Goal: Obtain resource: Download file/media

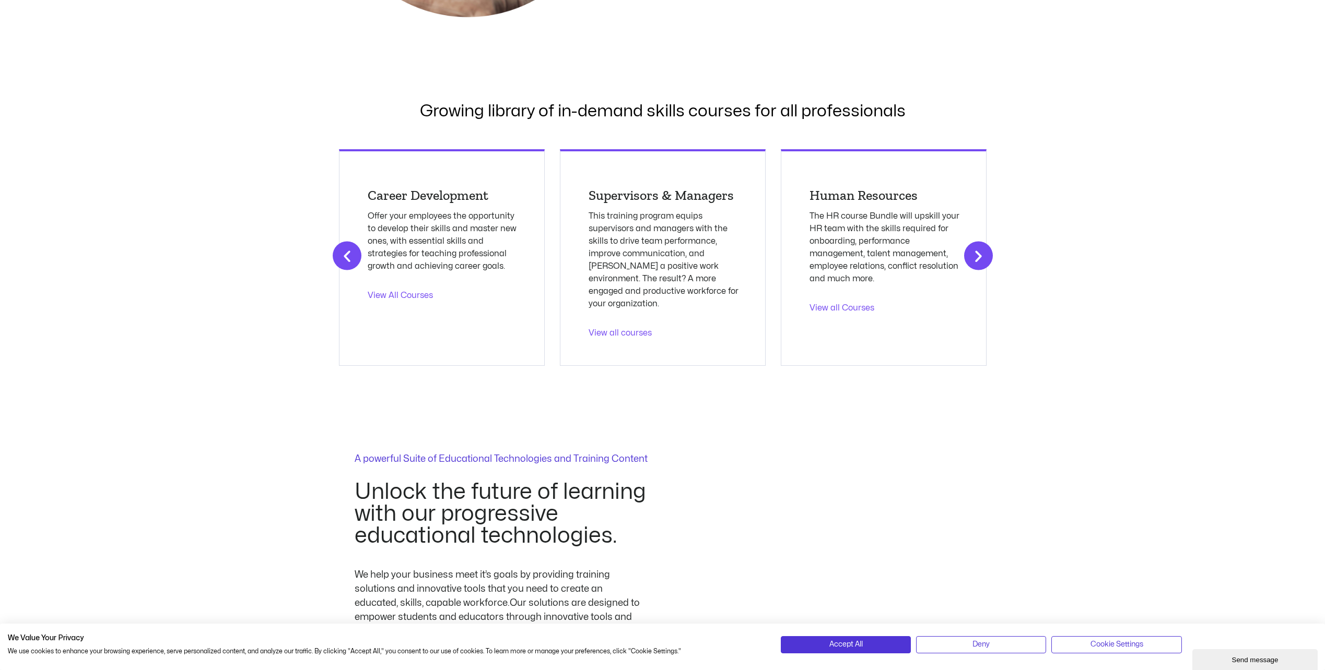
scroll to position [1462, 0]
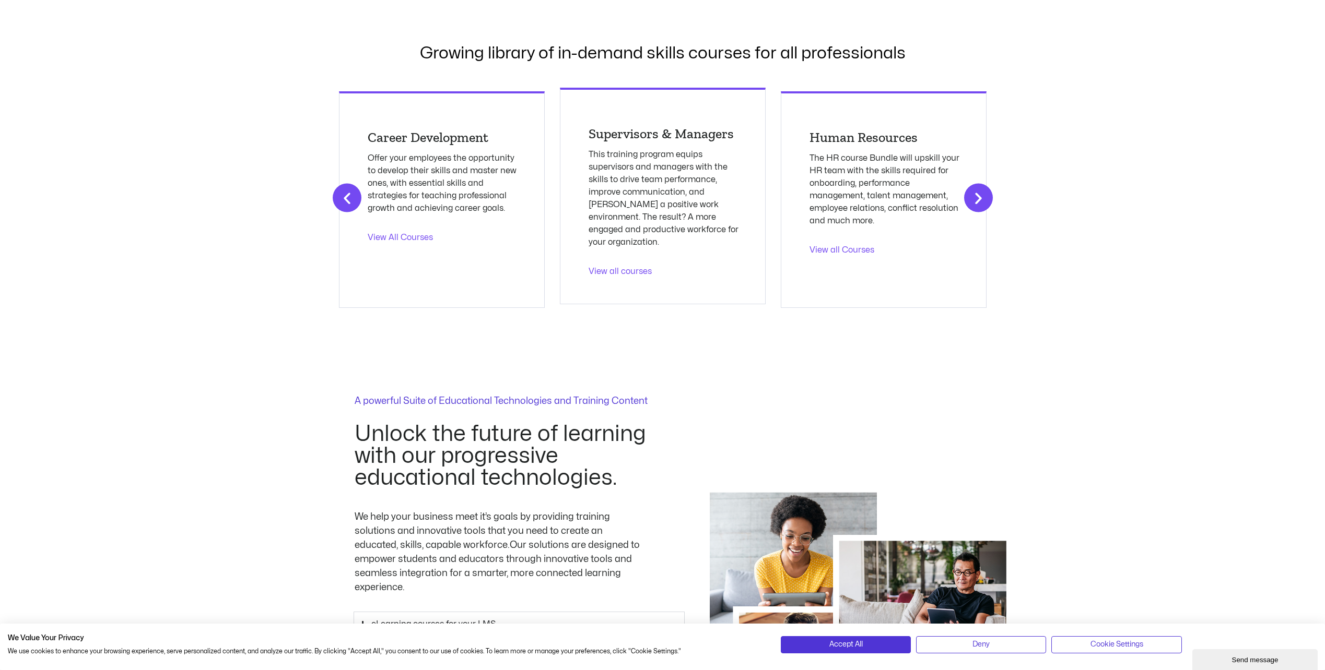
click at [634, 265] on link "View all courses" at bounding box center [664, 271] width 152 height 13
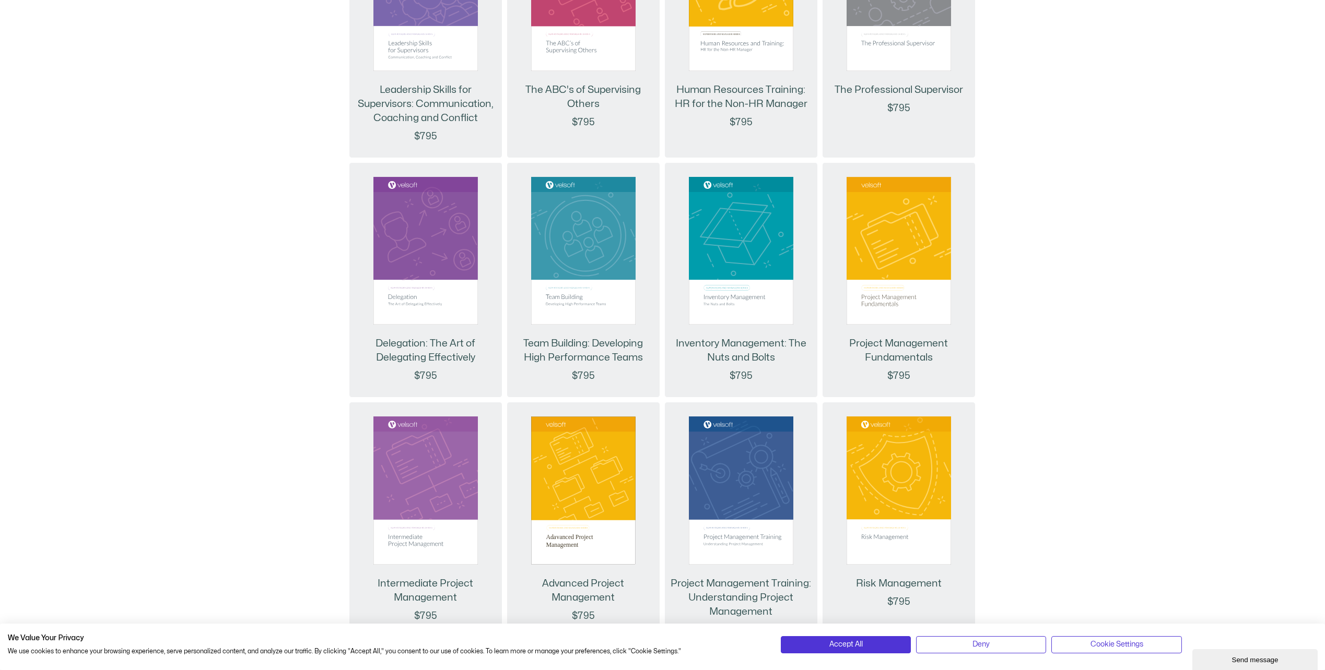
scroll to position [731, 0]
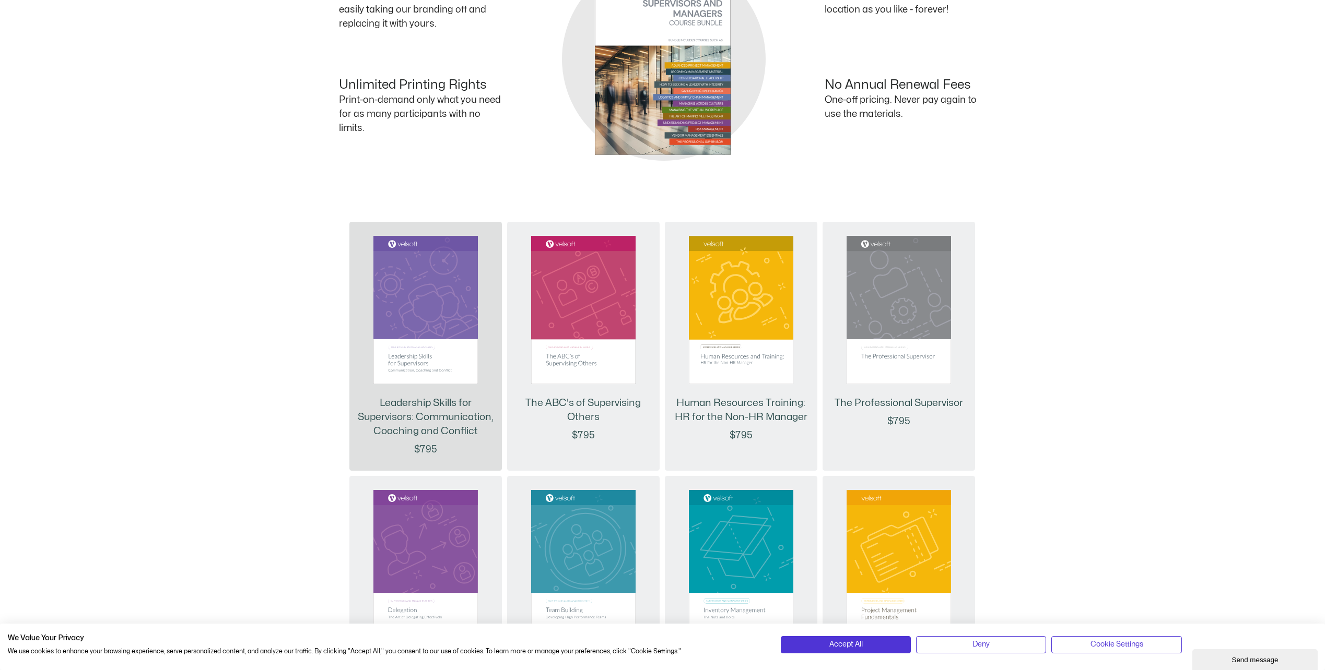
click at [428, 290] on img at bounding box center [425, 310] width 104 height 148
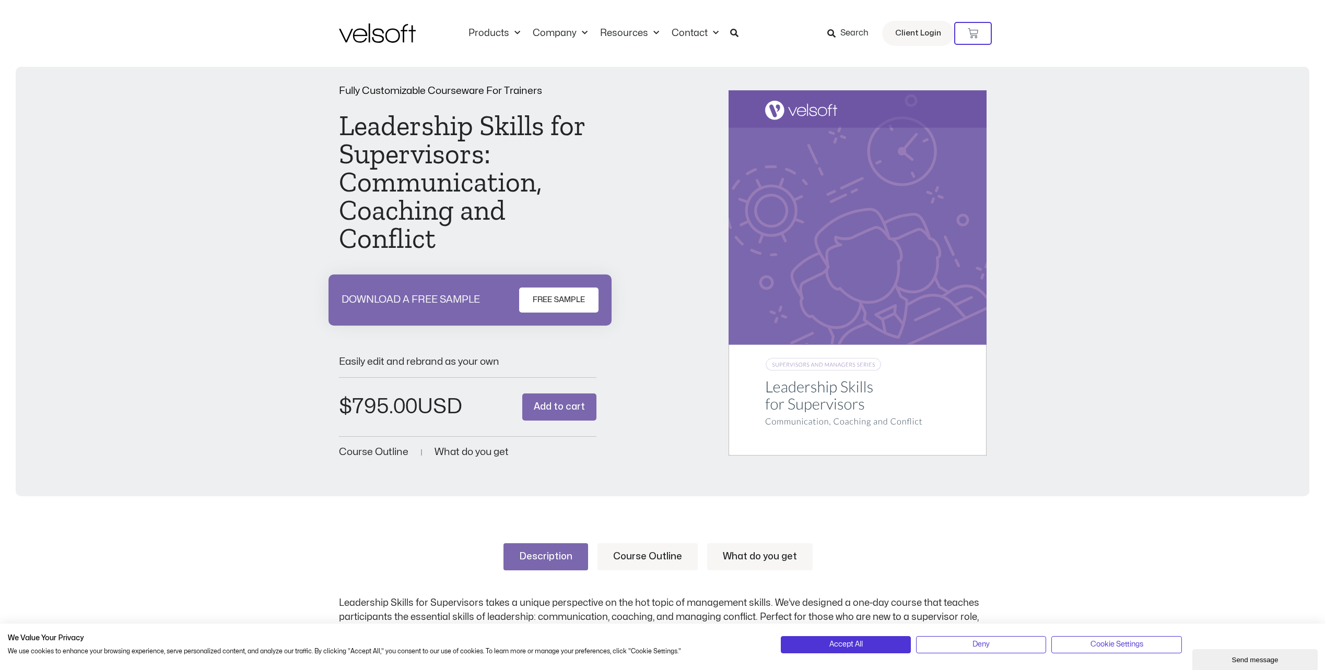
click at [580, 297] on span "FREE SAMPLE" at bounding box center [559, 300] width 52 height 13
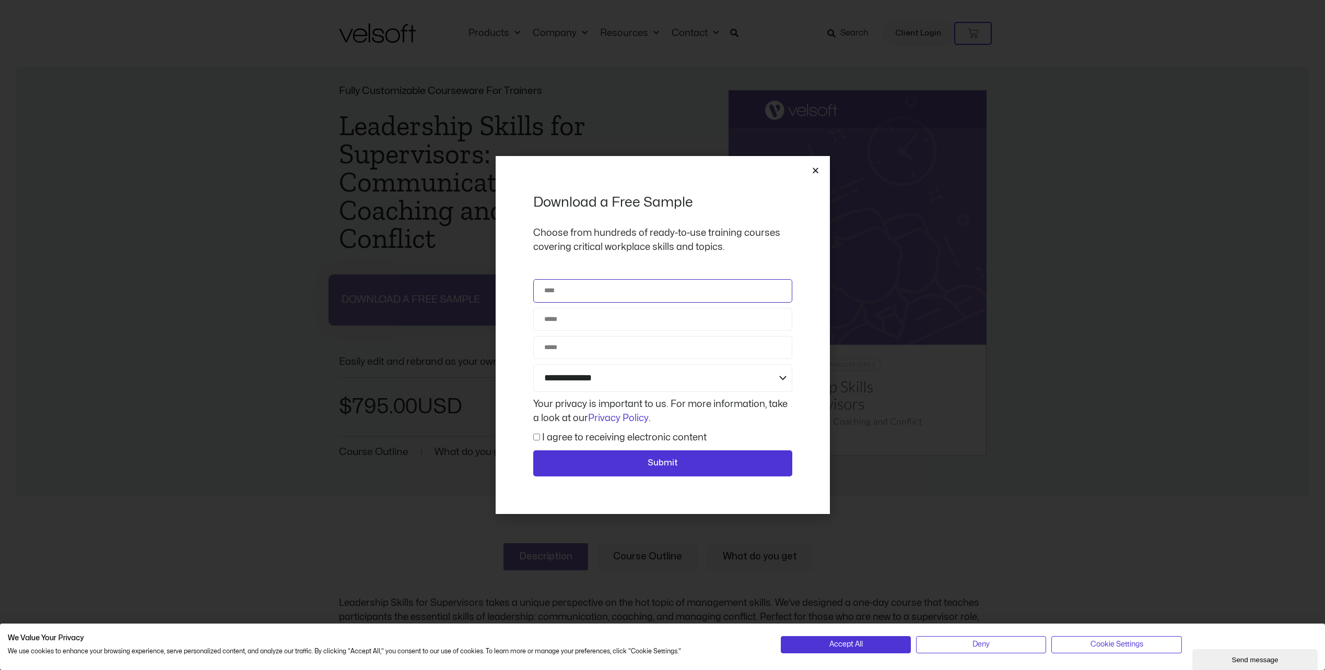
click at [581, 296] on input "Name" at bounding box center [662, 290] width 259 height 23
type input "********"
type input "**********"
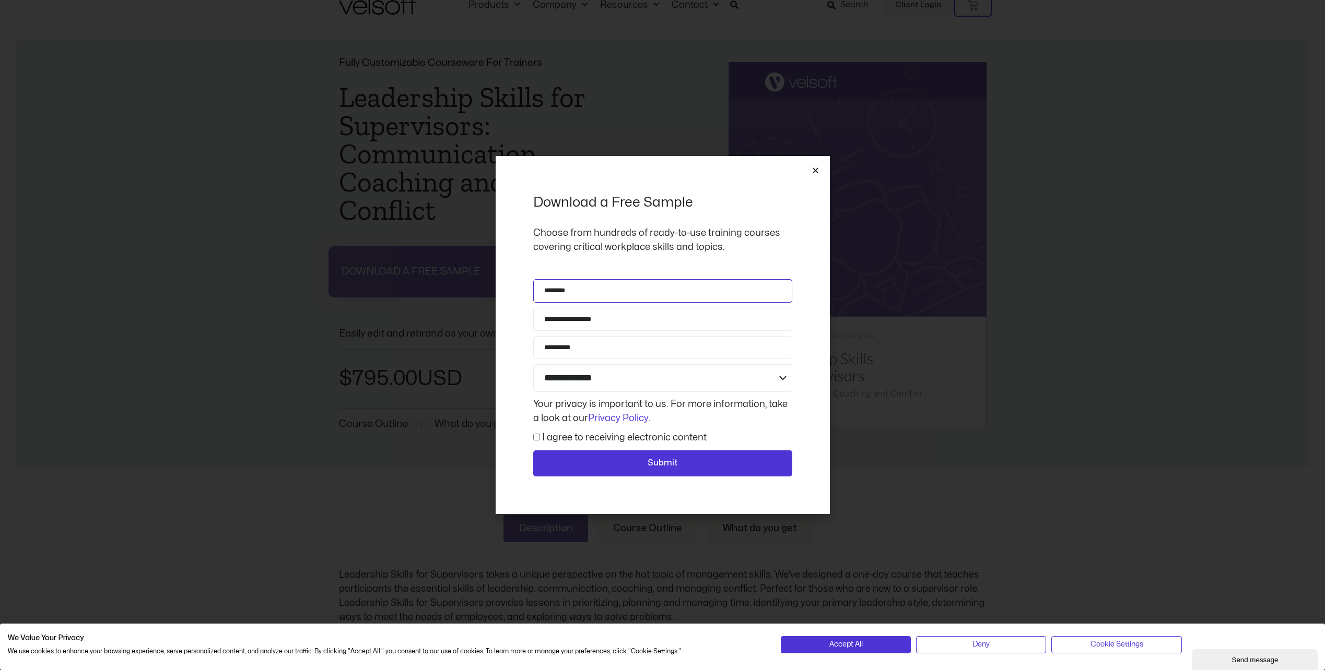
scroll to position [52, 0]
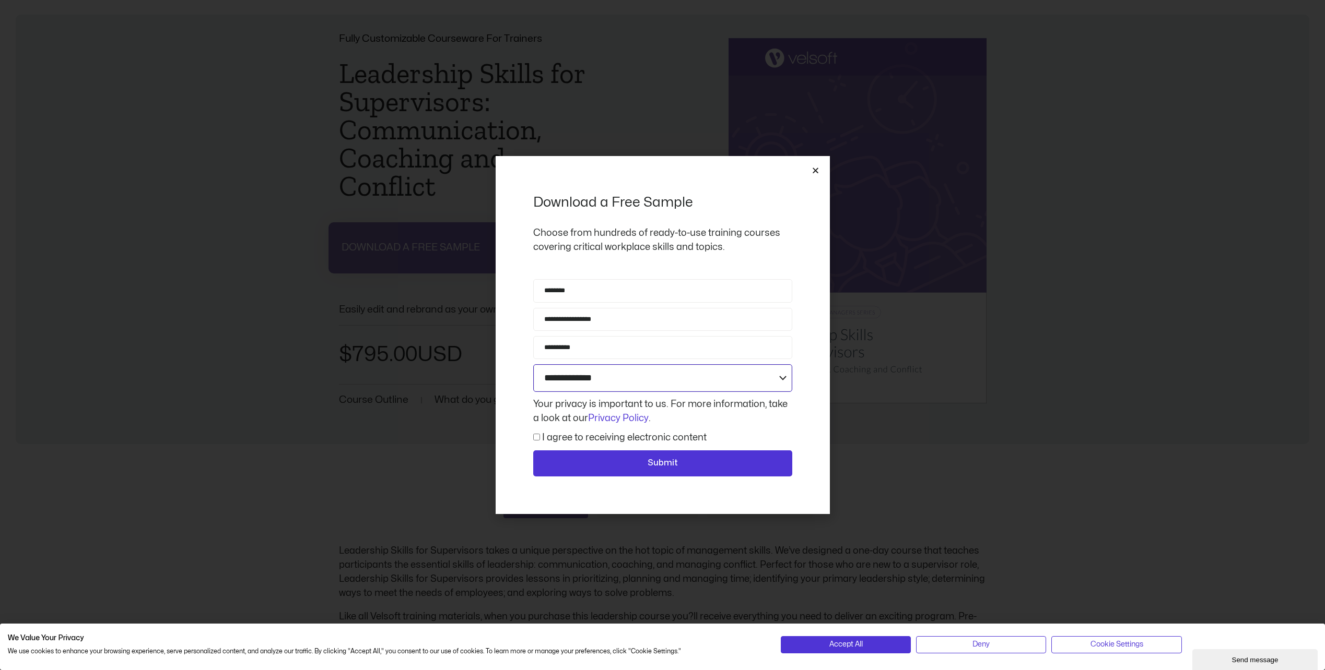
click at [587, 373] on select "**********" at bounding box center [662, 378] width 259 height 28
select select "**********"
click at [533, 364] on select "**********" at bounding box center [662, 378] width 259 height 28
click at [622, 468] on span "Submit" at bounding box center [663, 464] width 232 height 14
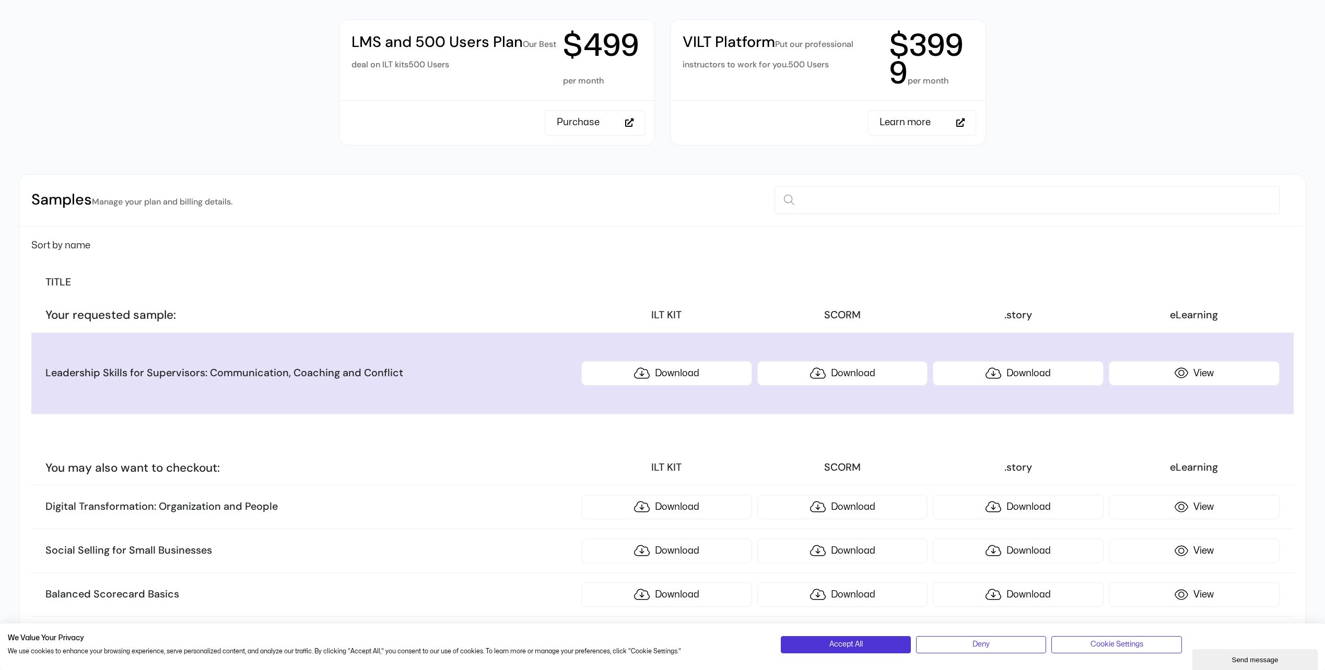
scroll to position [418, 0]
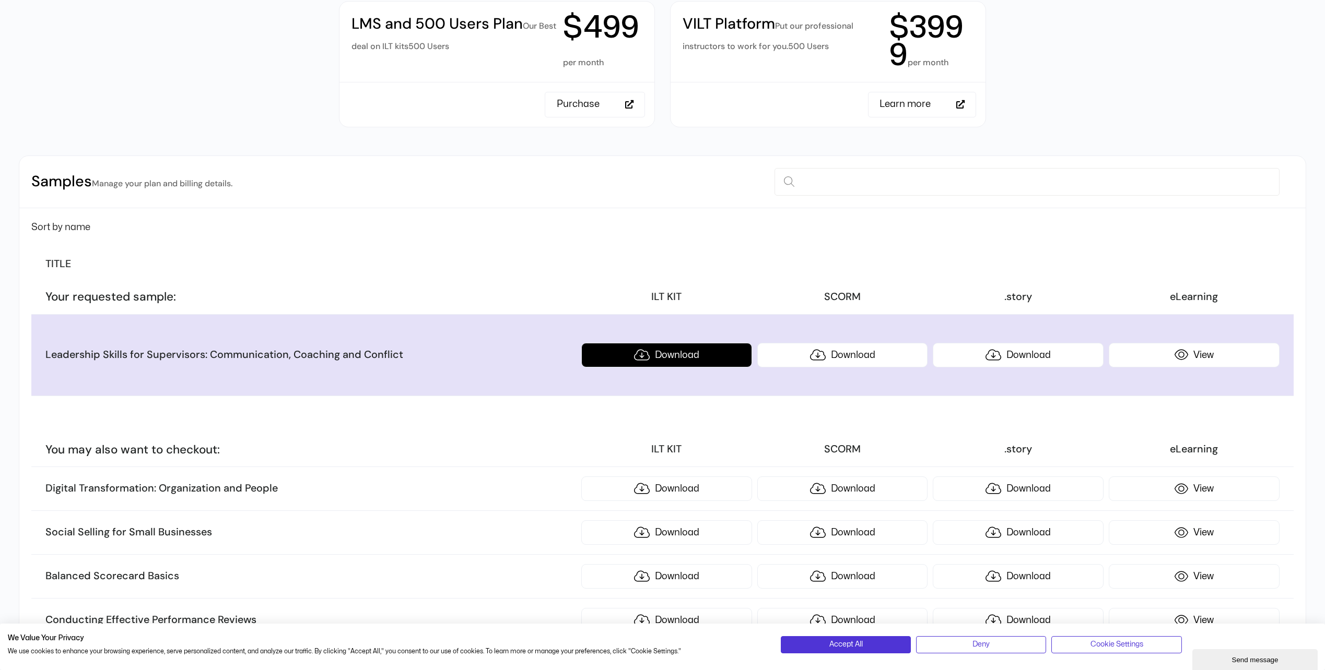
click at [674, 357] on link "Download" at bounding box center [666, 355] width 171 height 25
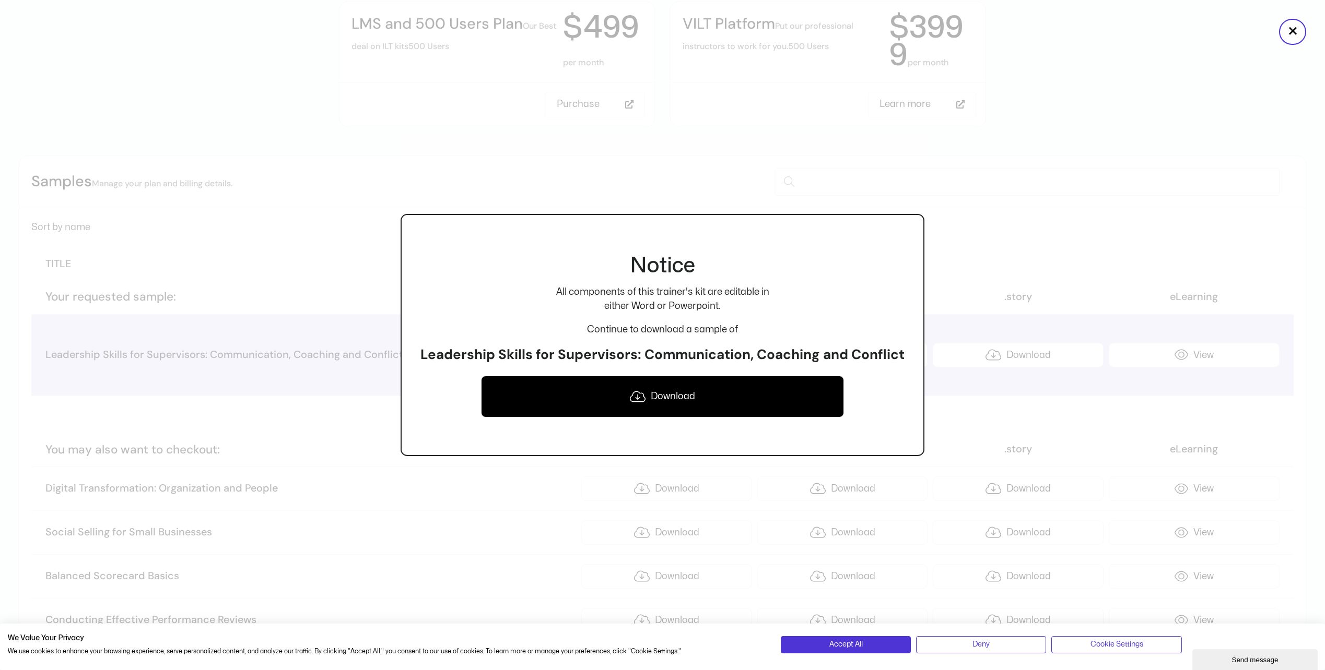
click at [682, 389] on link "Download" at bounding box center [662, 397] width 363 height 42
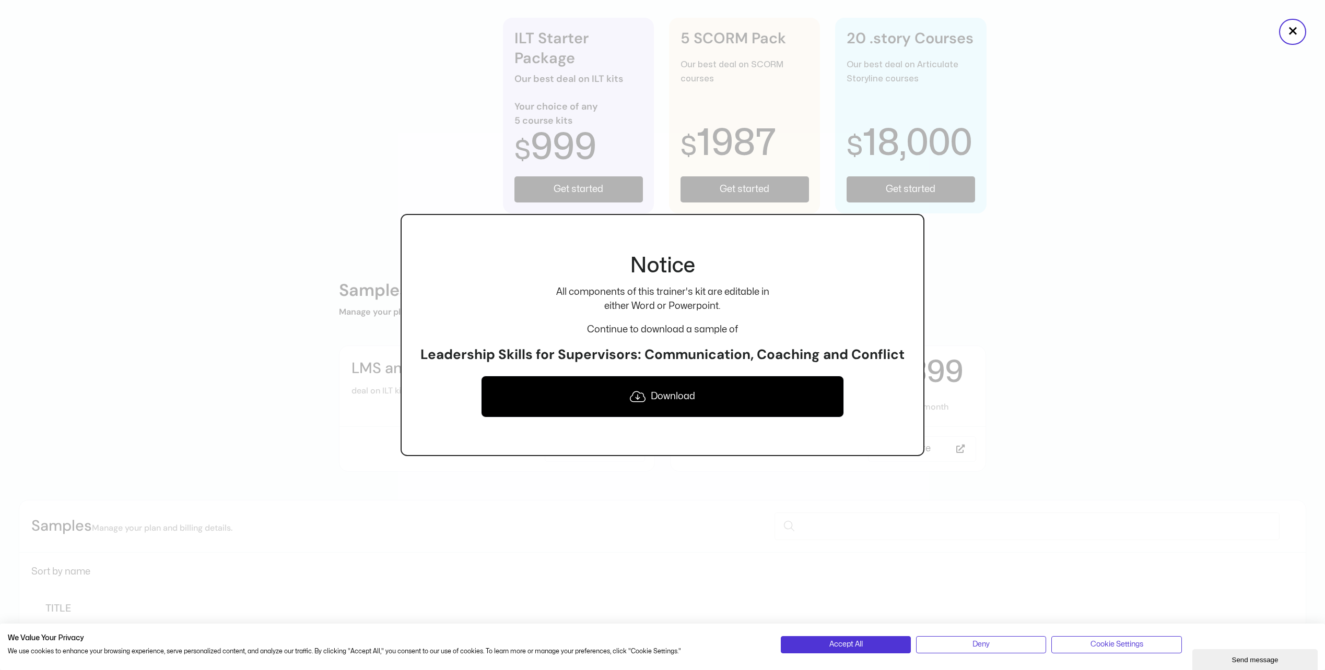
scroll to position [0, 0]
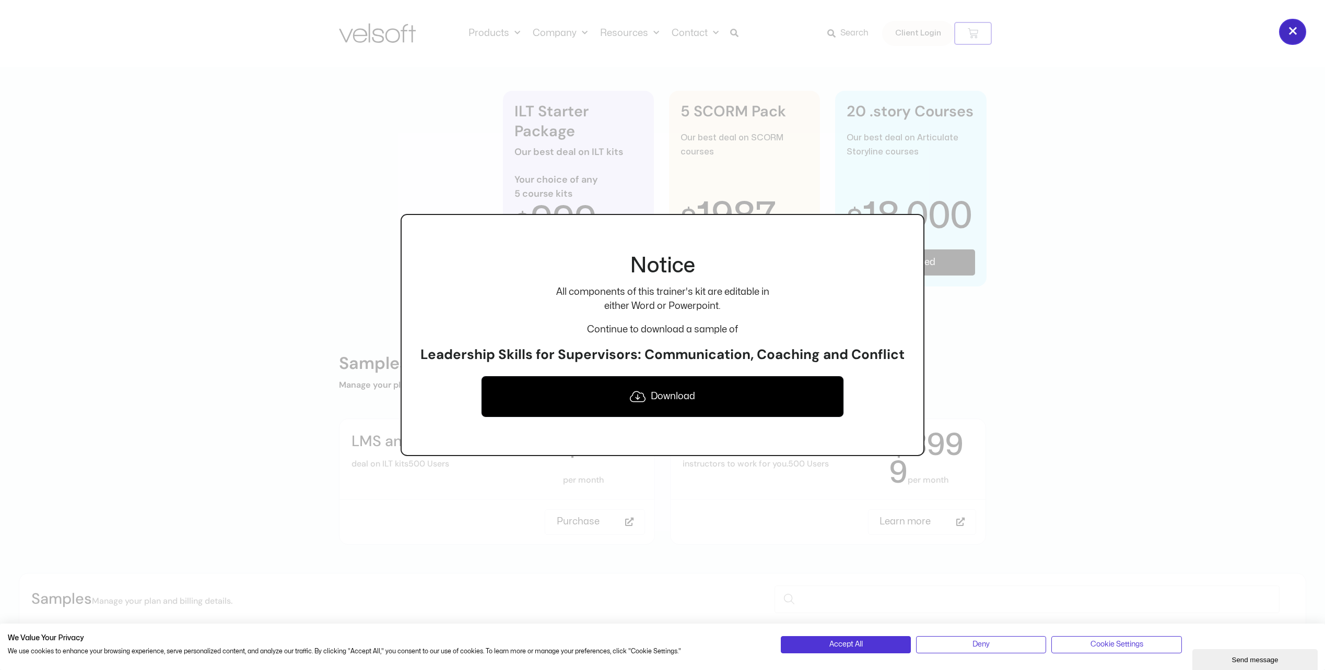
click at [1294, 35] on button "×" at bounding box center [1292, 32] width 27 height 26
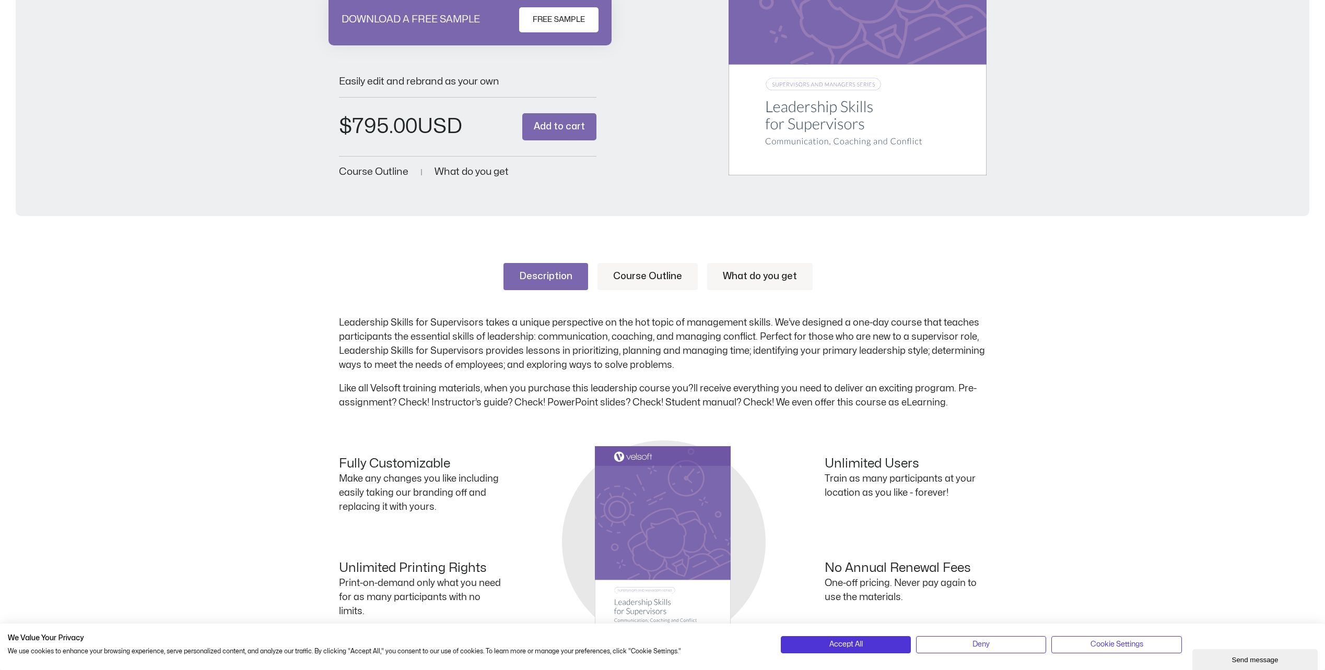
scroll to position [313, 0]
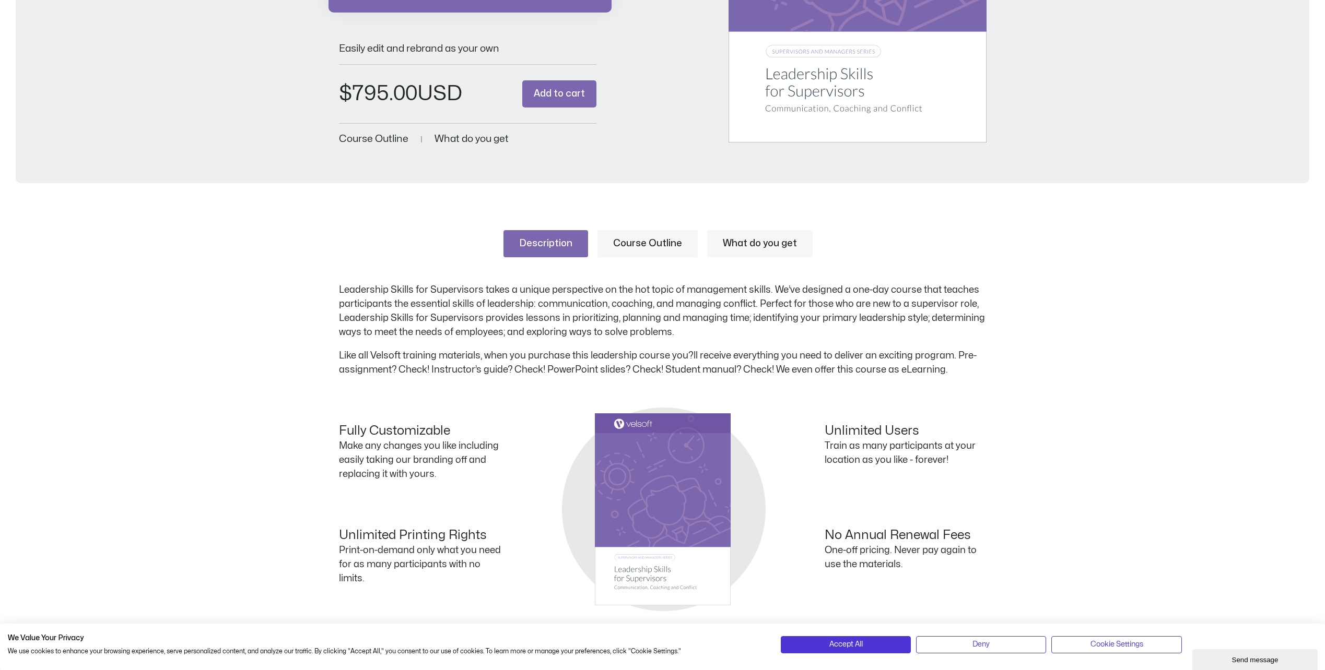
click at [375, 137] on span "Course Outline" at bounding box center [373, 139] width 69 height 10
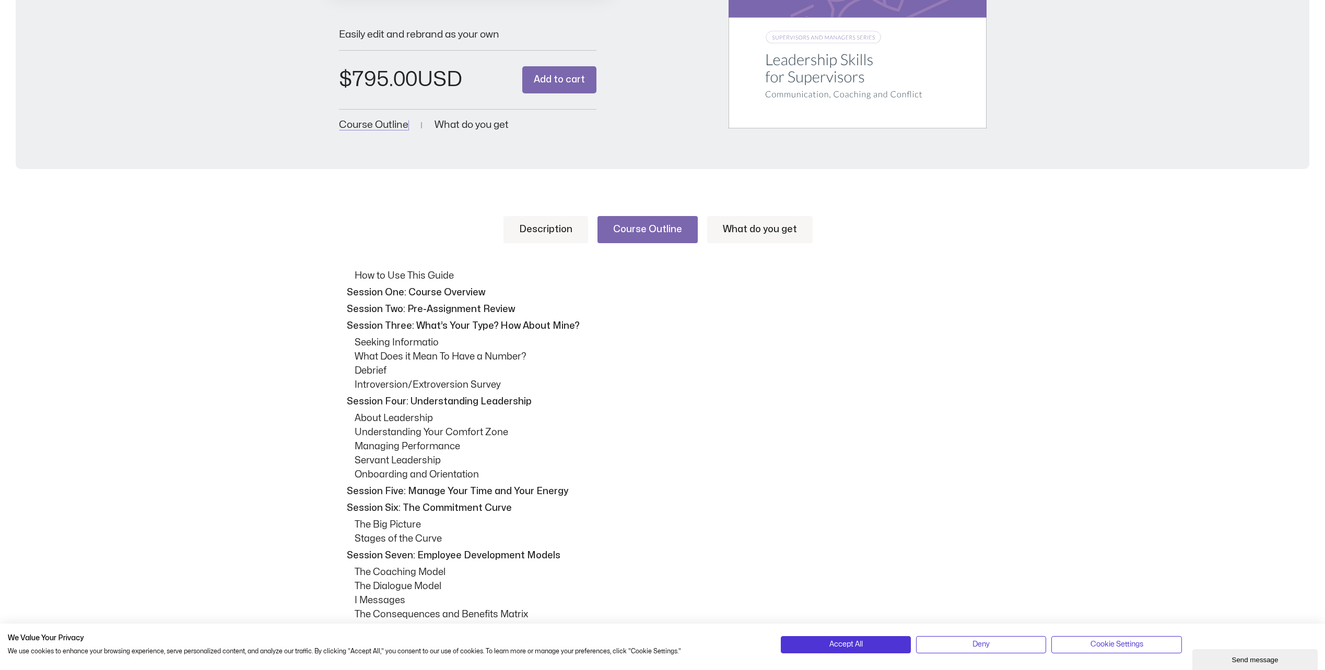
scroll to position [309, 0]
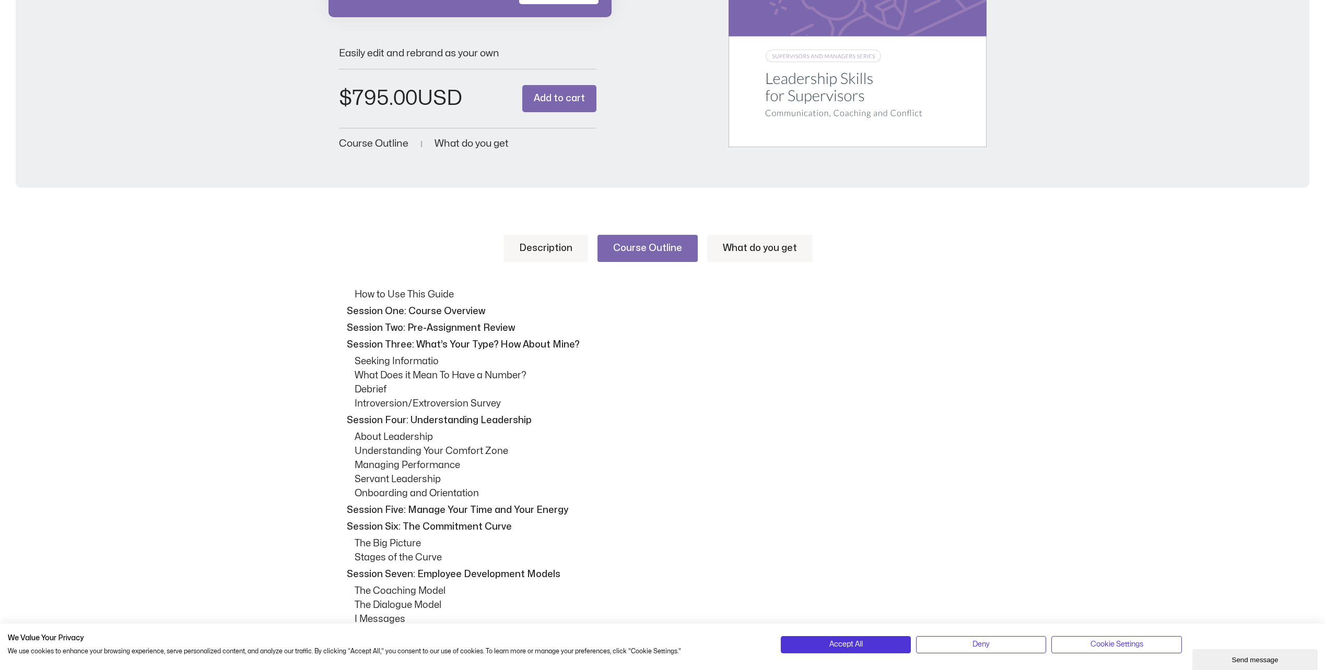
click at [737, 250] on link "What do you get" at bounding box center [759, 248] width 105 height 27
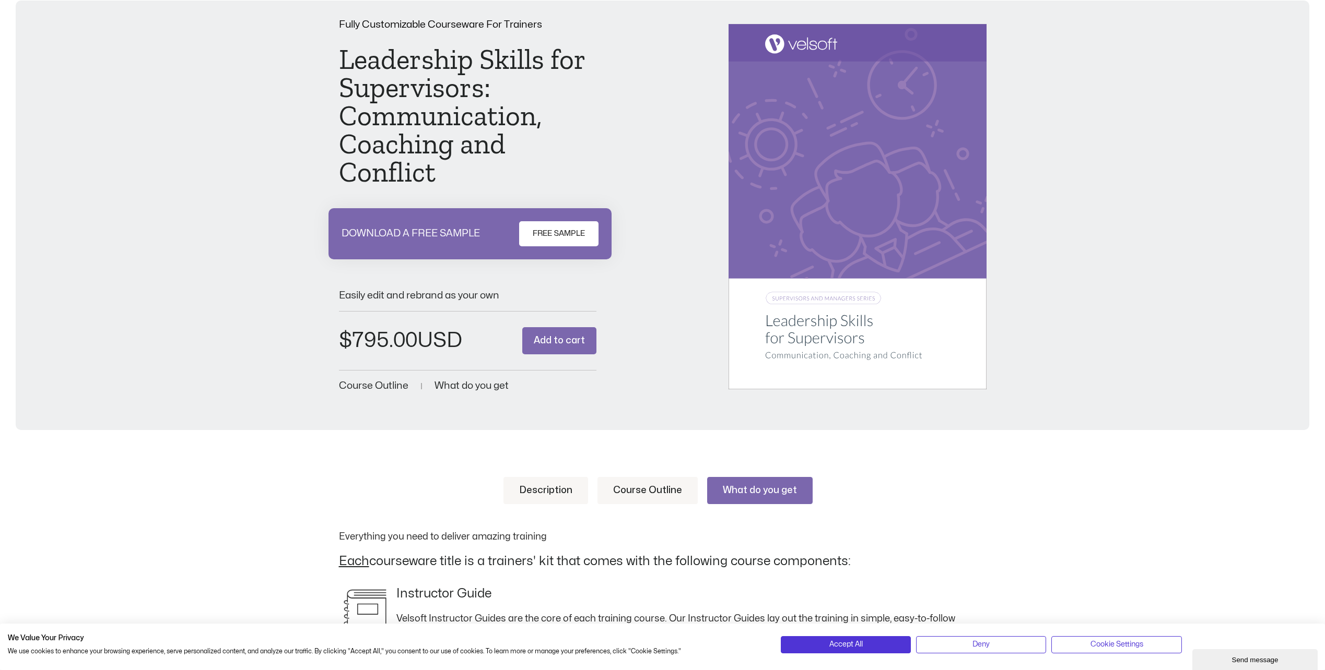
scroll to position [0, 0]
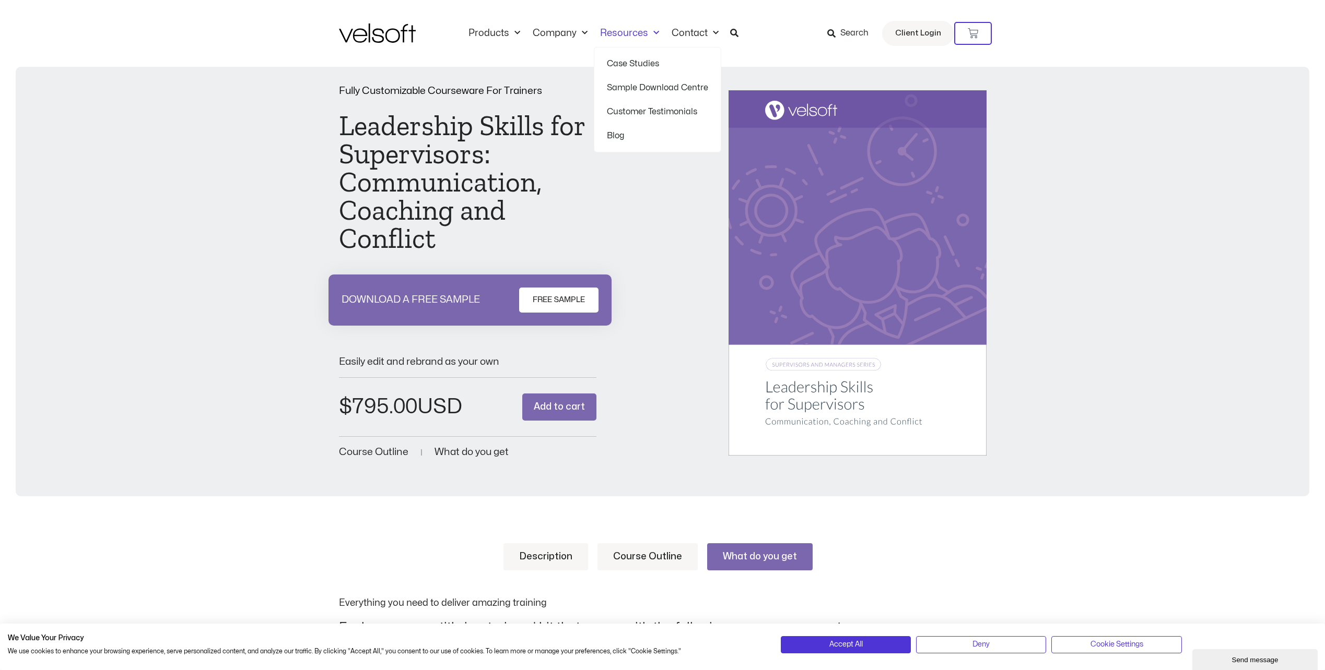
click at [650, 30] on span "Menu" at bounding box center [653, 33] width 11 height 17
click at [635, 87] on link "Sample Download Centre" at bounding box center [657, 88] width 101 height 24
click at [648, 32] on span "Menu" at bounding box center [653, 33] width 11 height 17
click at [561, 31] on link "Company" at bounding box center [559, 33] width 67 height 11
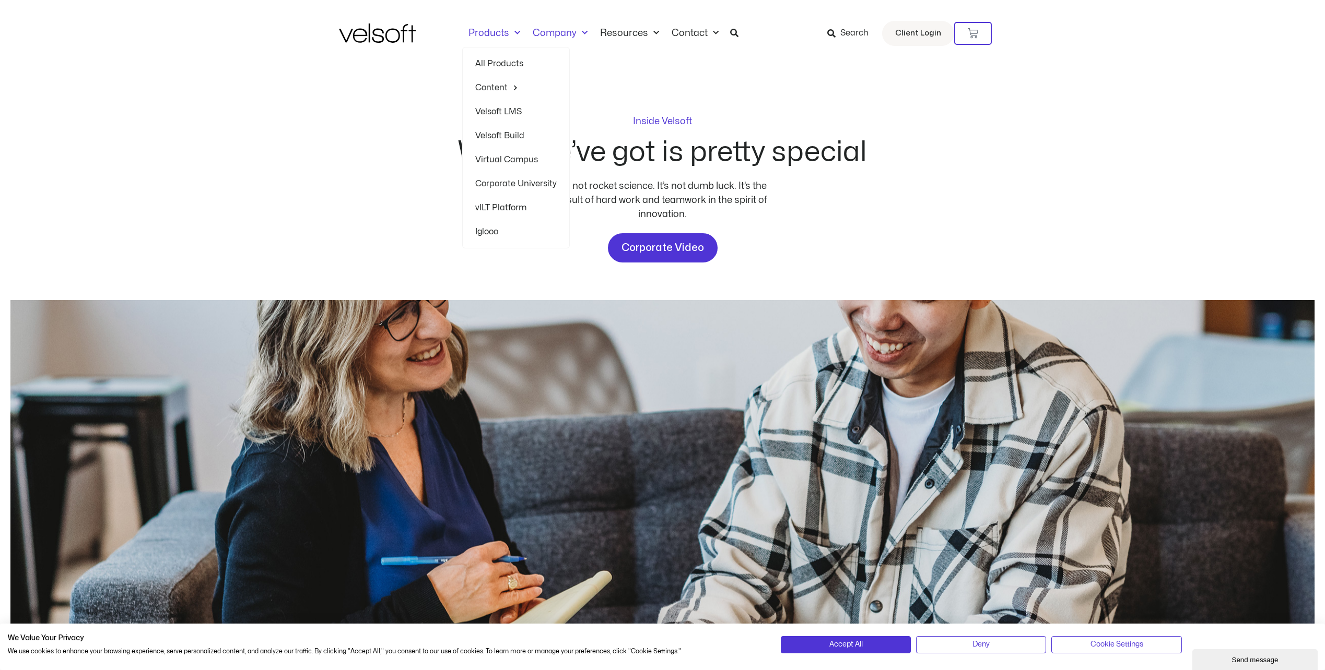
click at [512, 32] on span "Menu" at bounding box center [514, 33] width 11 height 17
click at [605, 93] on link "ILT Courseware" at bounding box center [610, 92] width 85 height 24
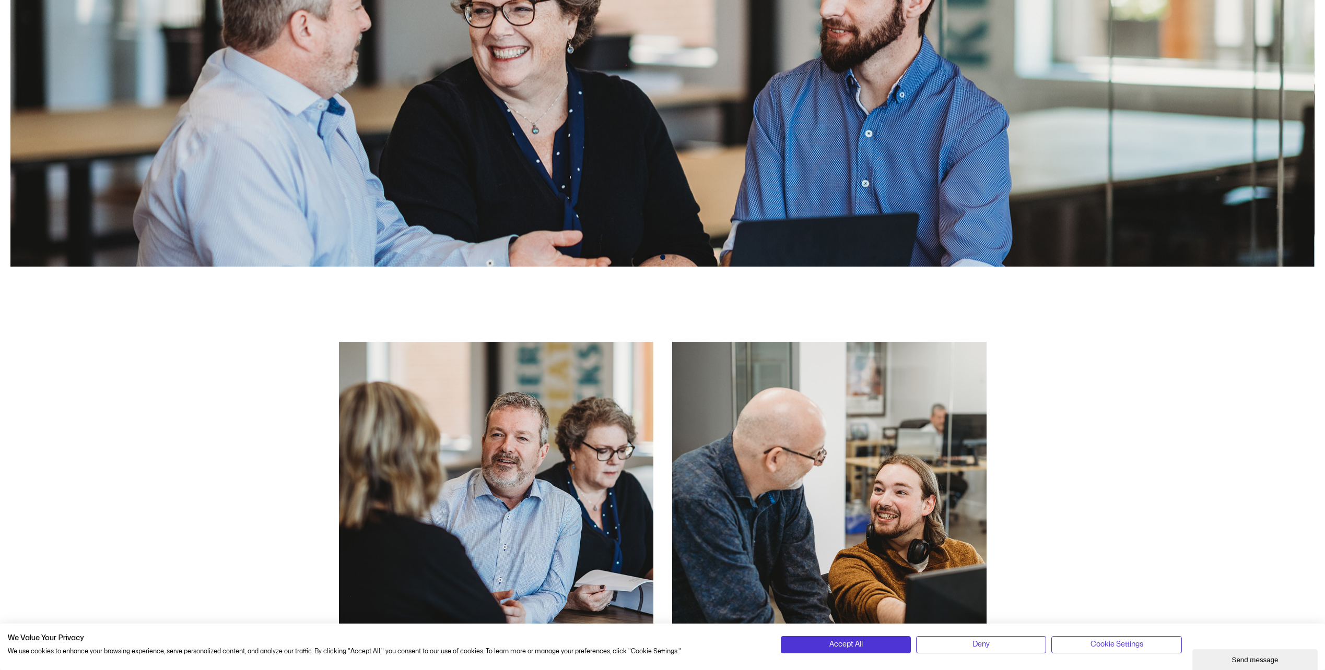
scroll to position [470, 0]
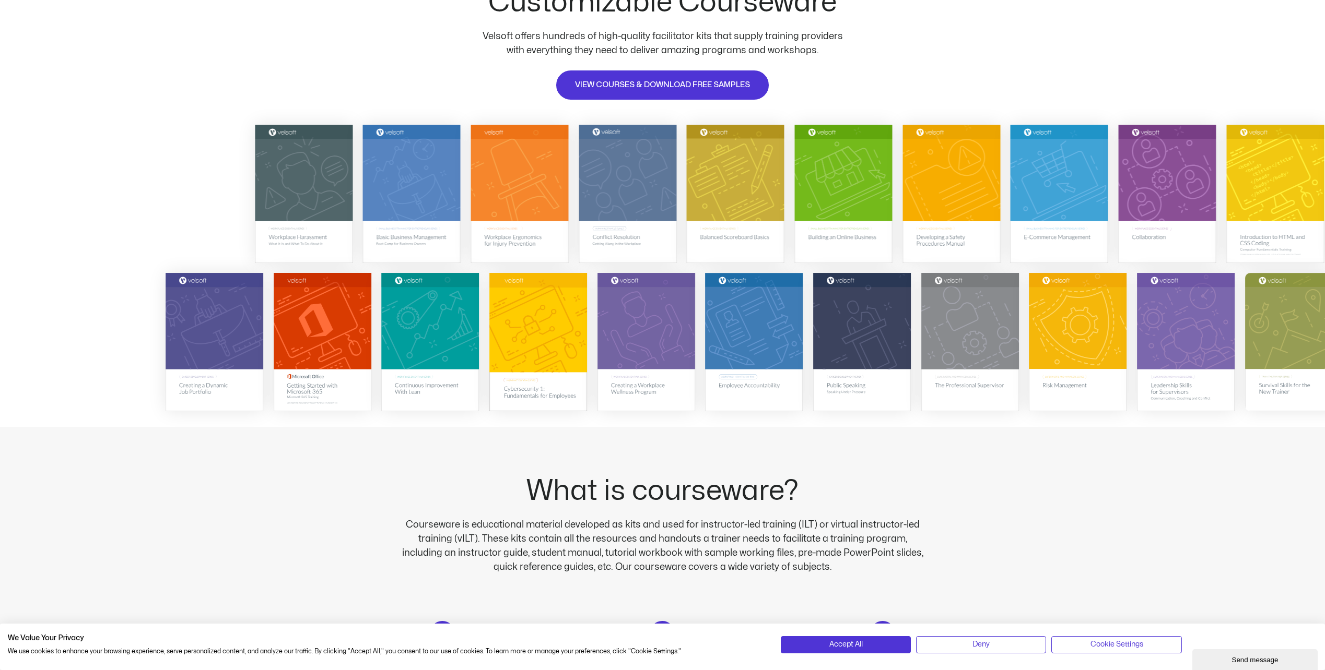
scroll to position [157, 0]
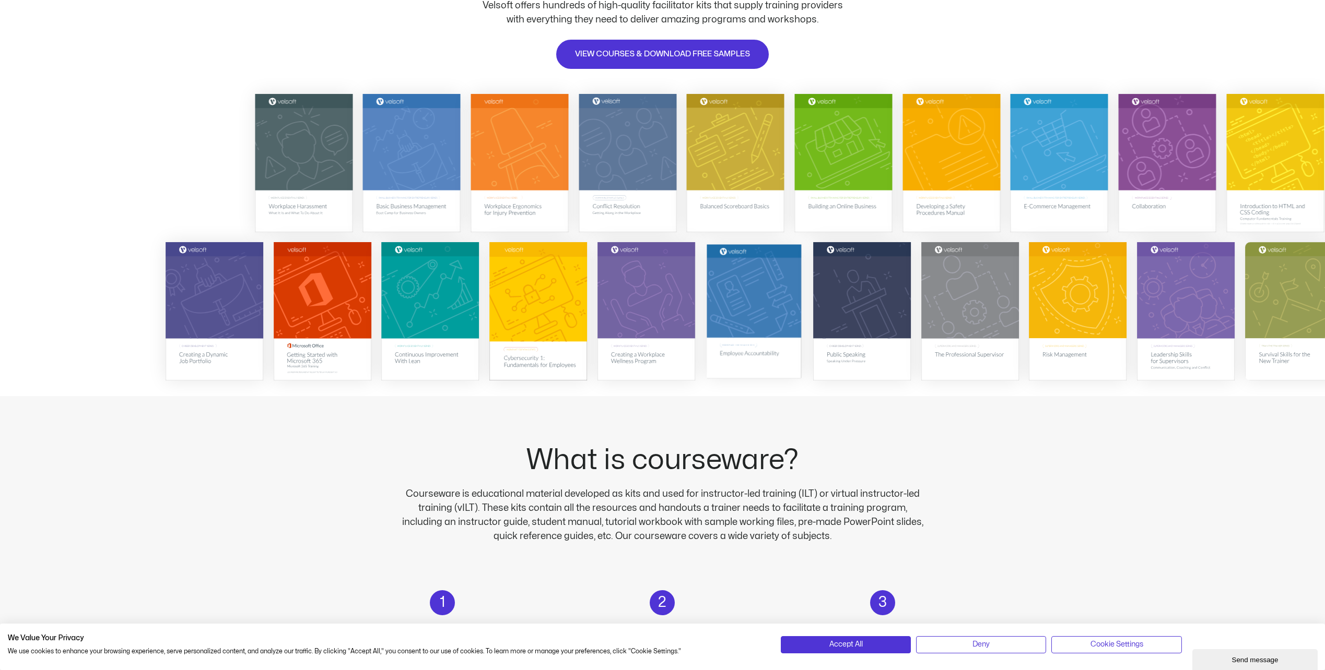
click at [761, 321] on img at bounding box center [753, 311] width 95 height 134
click at [613, 136] on img at bounding box center [627, 163] width 95 height 134
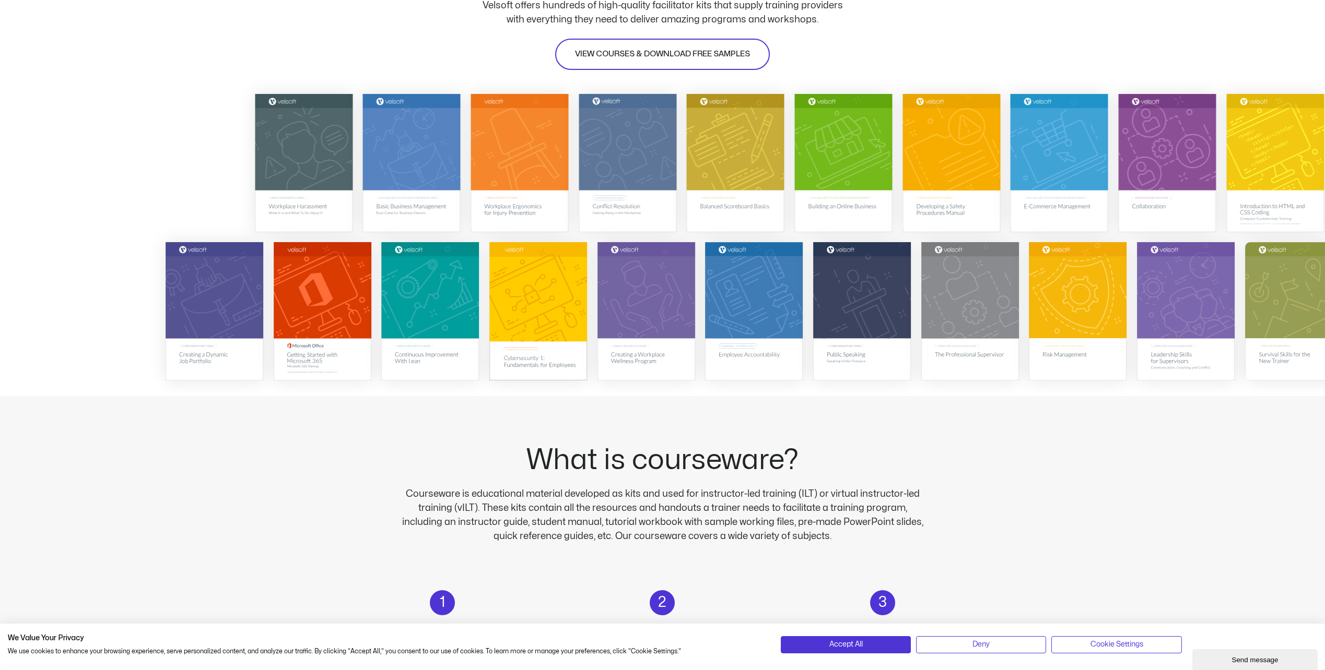
click at [655, 63] on link "VIEW COURSES & DOWNLOAD FREE SAMPLES" at bounding box center [662, 54] width 215 height 31
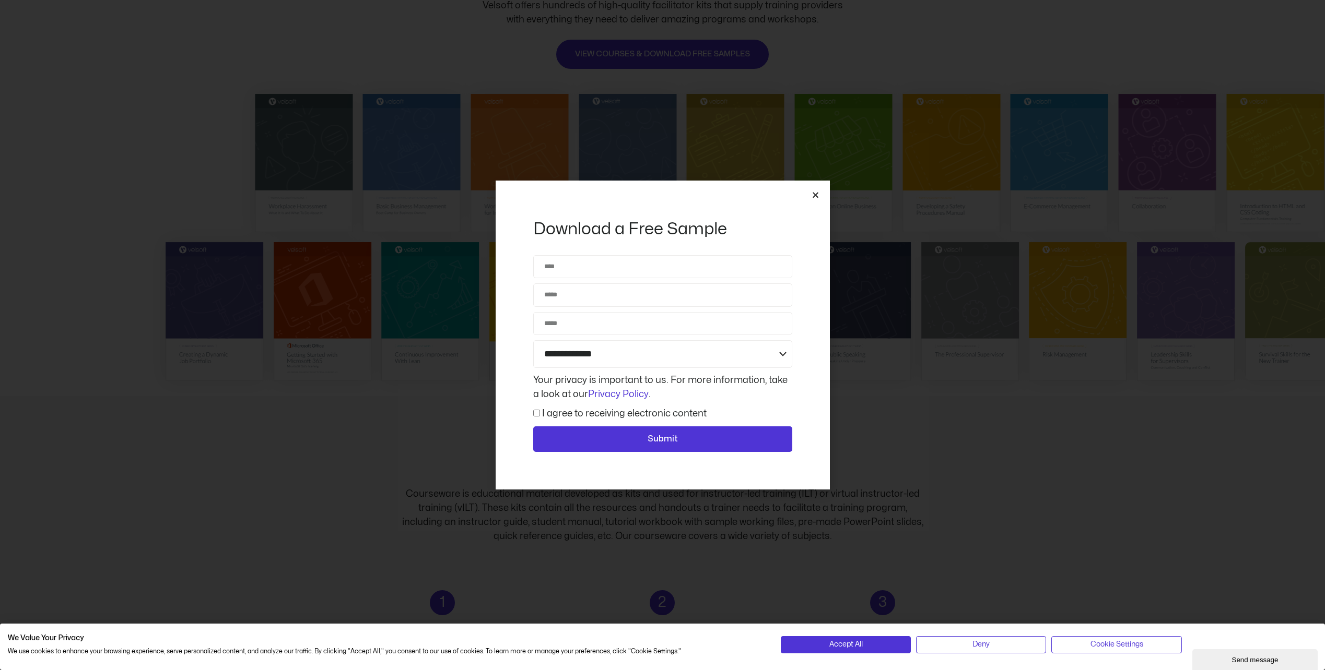
click at [814, 198] on icon "Close" at bounding box center [815, 195] width 8 height 8
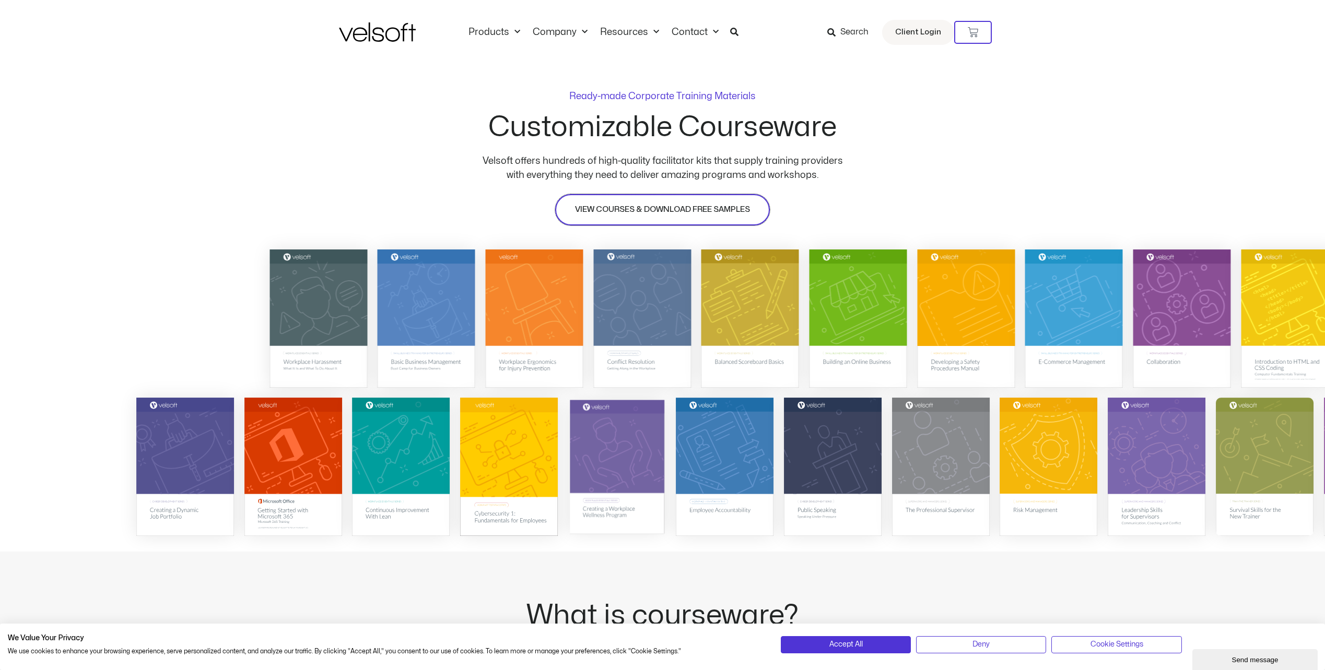
scroll to position [0, 0]
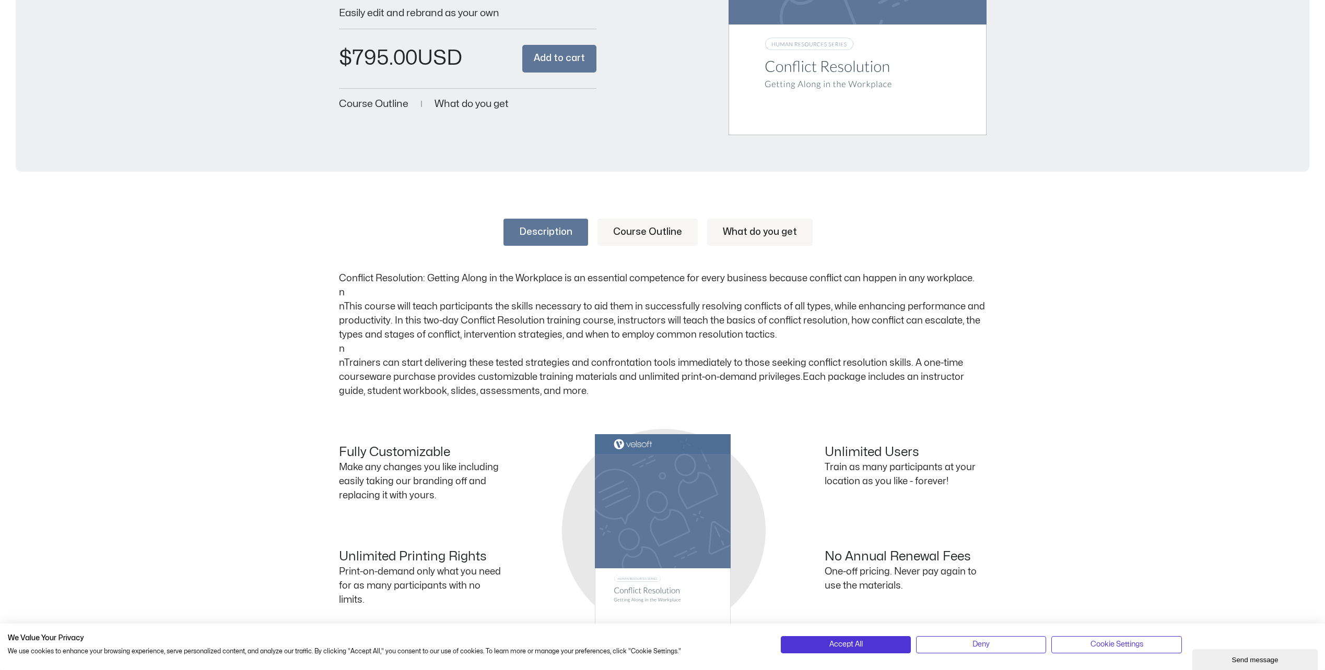
scroll to position [313, 0]
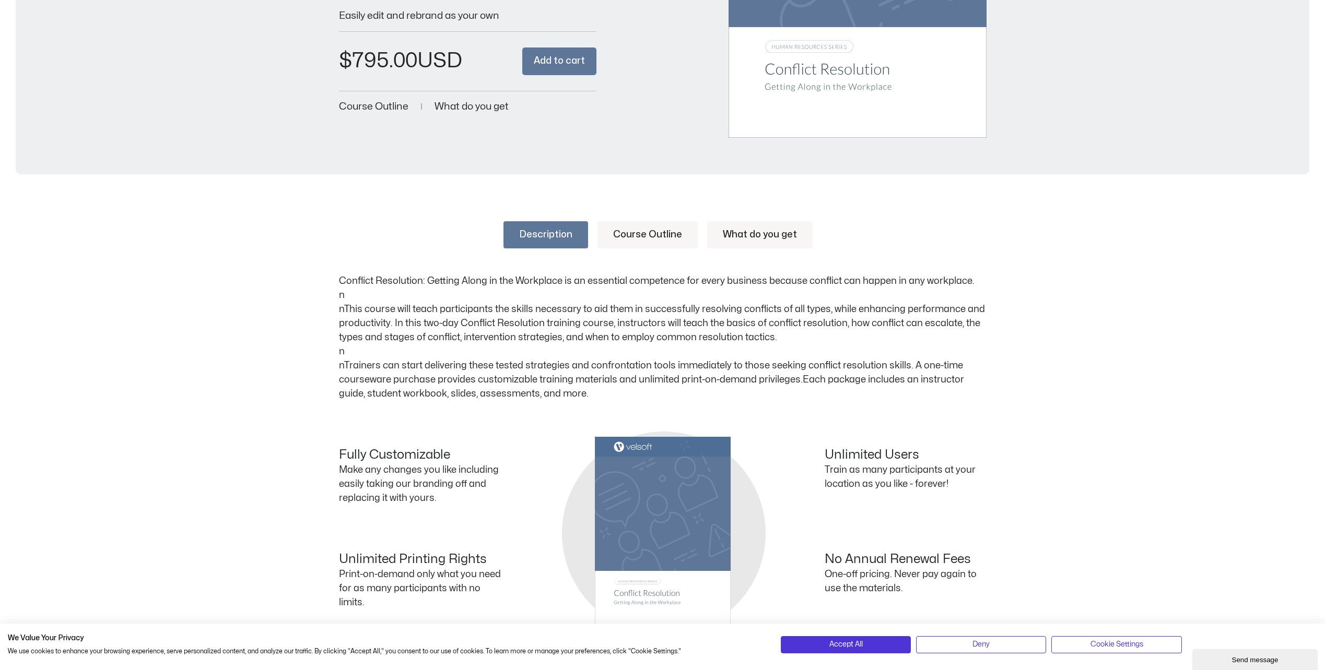
click at [774, 234] on link "What do you get" at bounding box center [759, 234] width 105 height 27
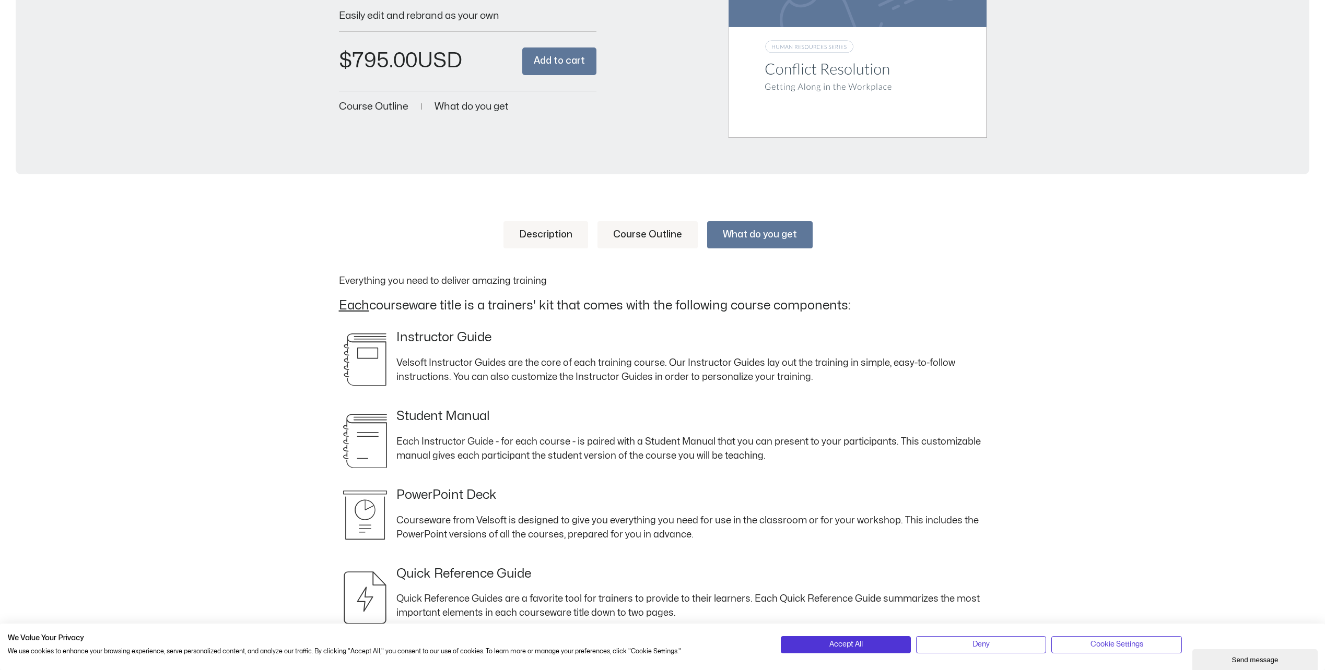
click at [645, 231] on link "Course Outline" at bounding box center [647, 234] width 100 height 27
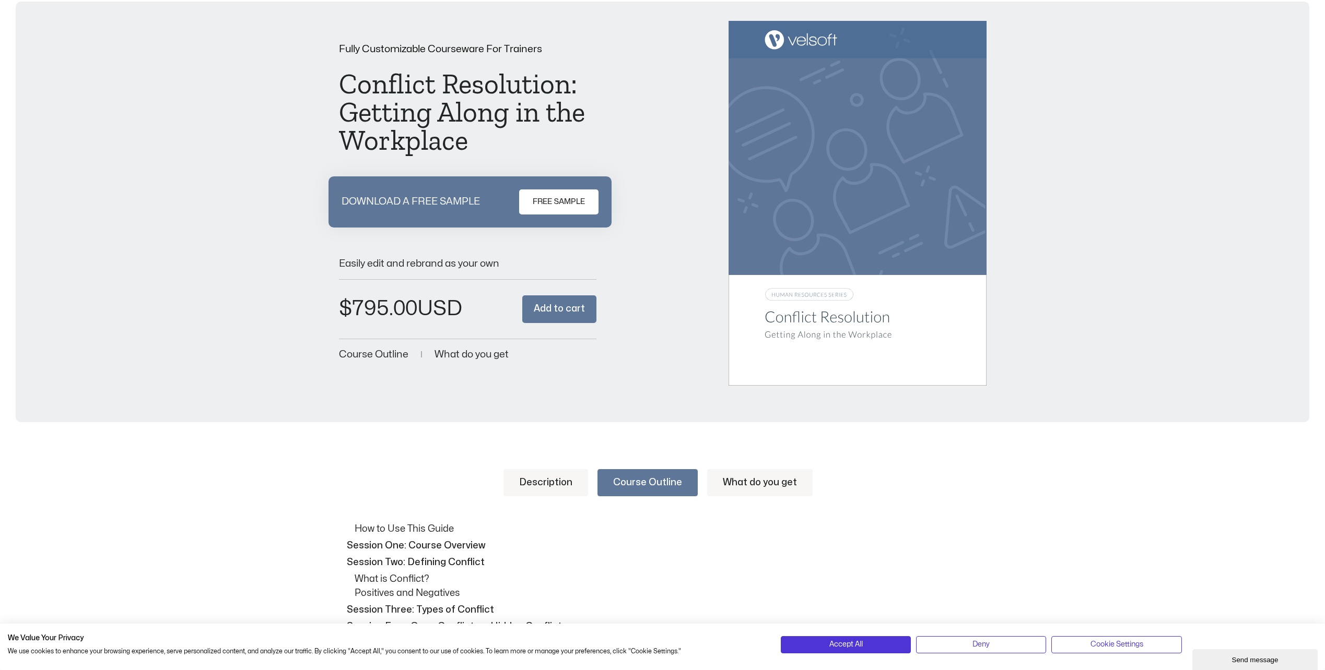
scroll to position [0, 0]
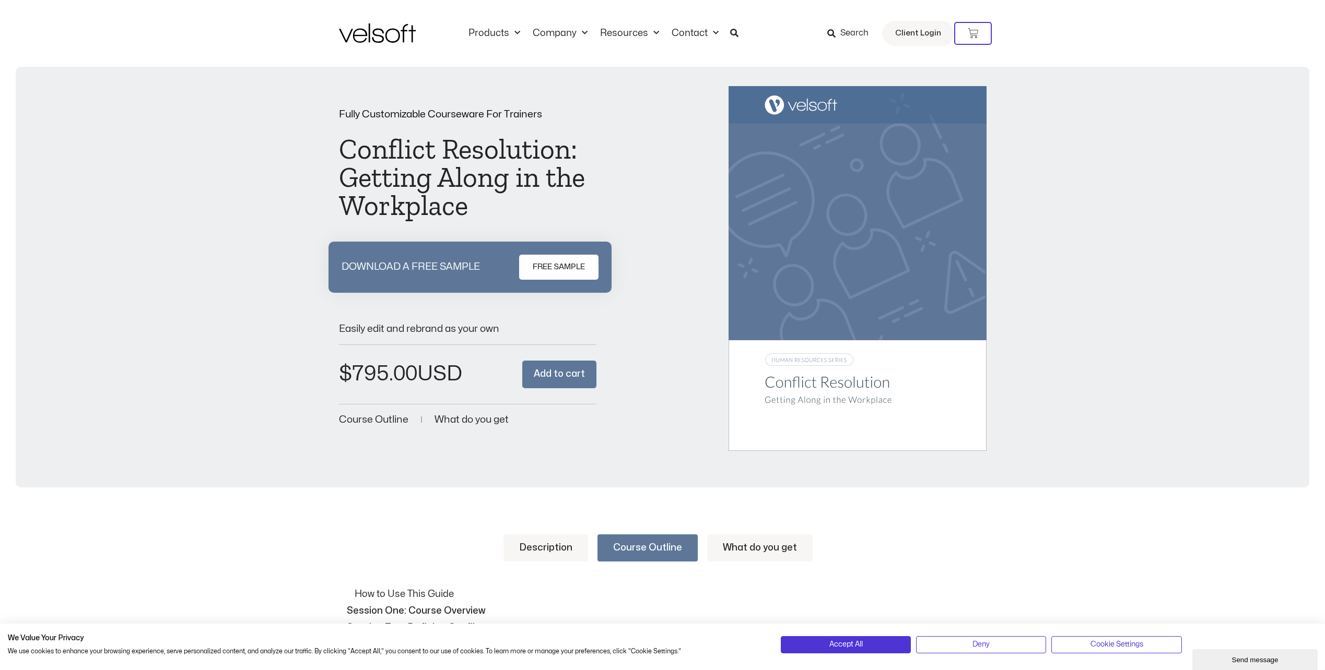
click at [562, 263] on span "FREE SAMPLE" at bounding box center [559, 267] width 52 height 13
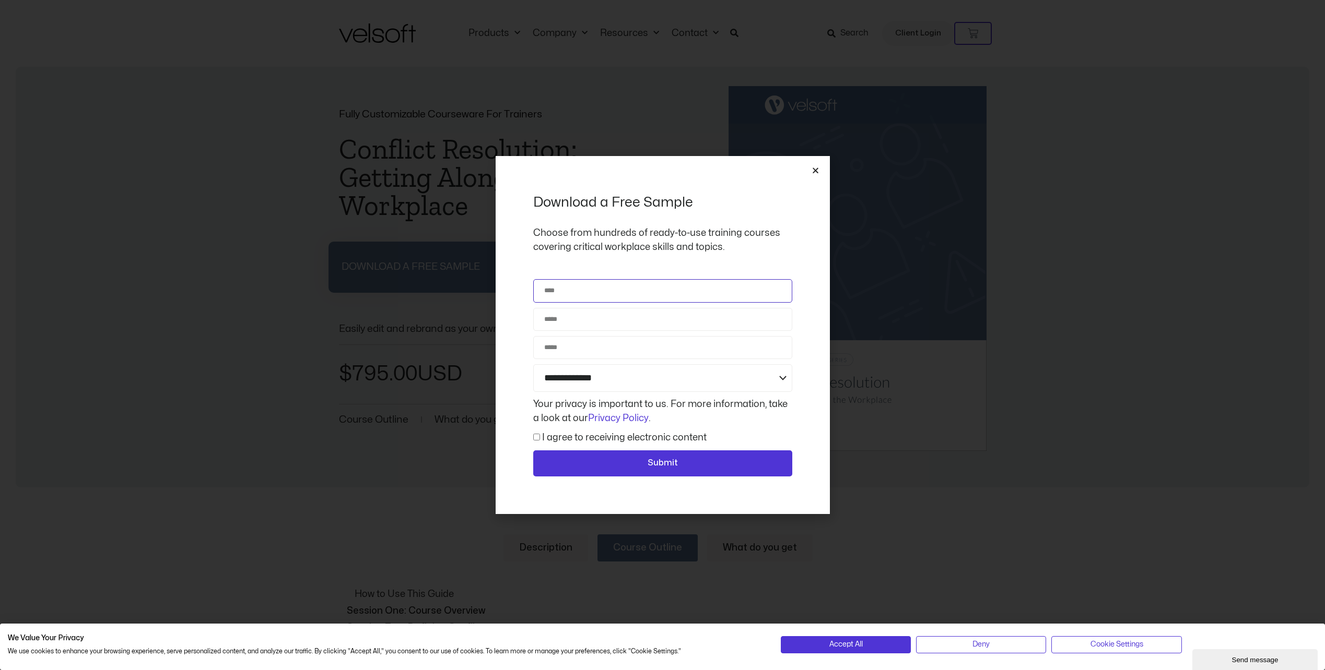
click at [569, 294] on input "Name" at bounding box center [662, 290] width 259 height 23
type input "********"
type input "**********"
click at [569, 380] on select "**********" at bounding box center [662, 378] width 259 height 28
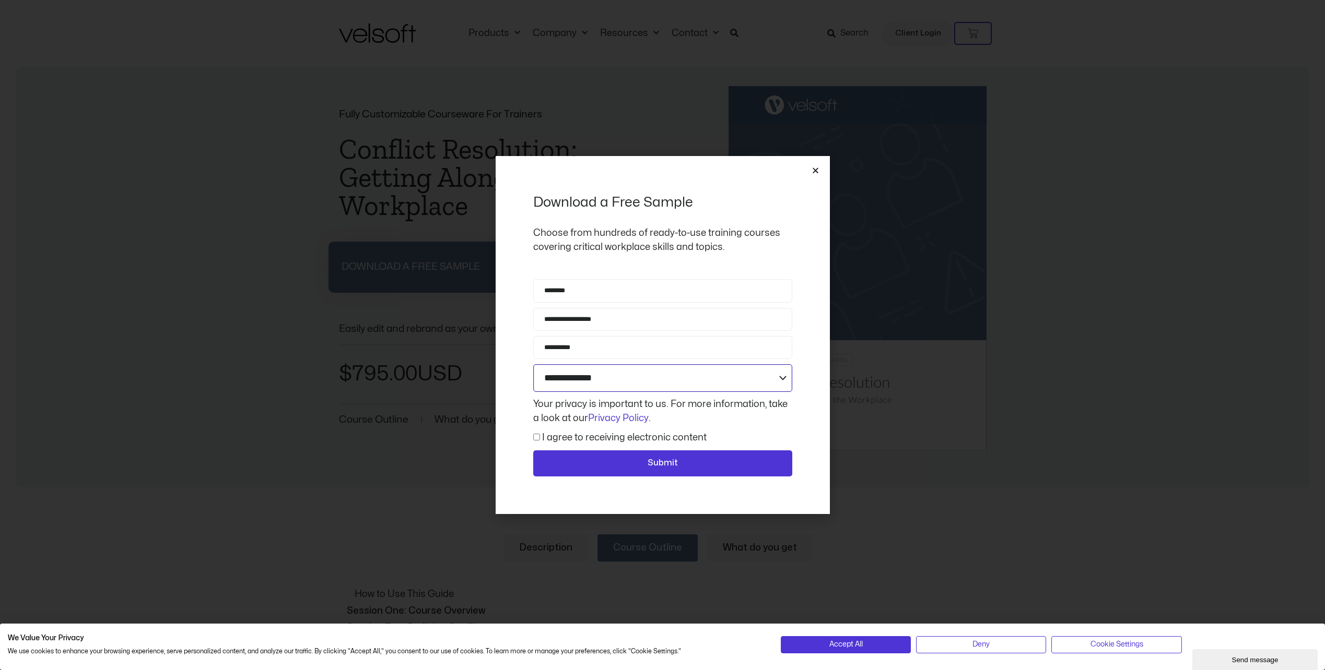
select select "**********"
click at [533, 364] on select "**********" at bounding box center [662, 378] width 259 height 28
click at [635, 466] on span "Submit" at bounding box center [663, 464] width 232 height 14
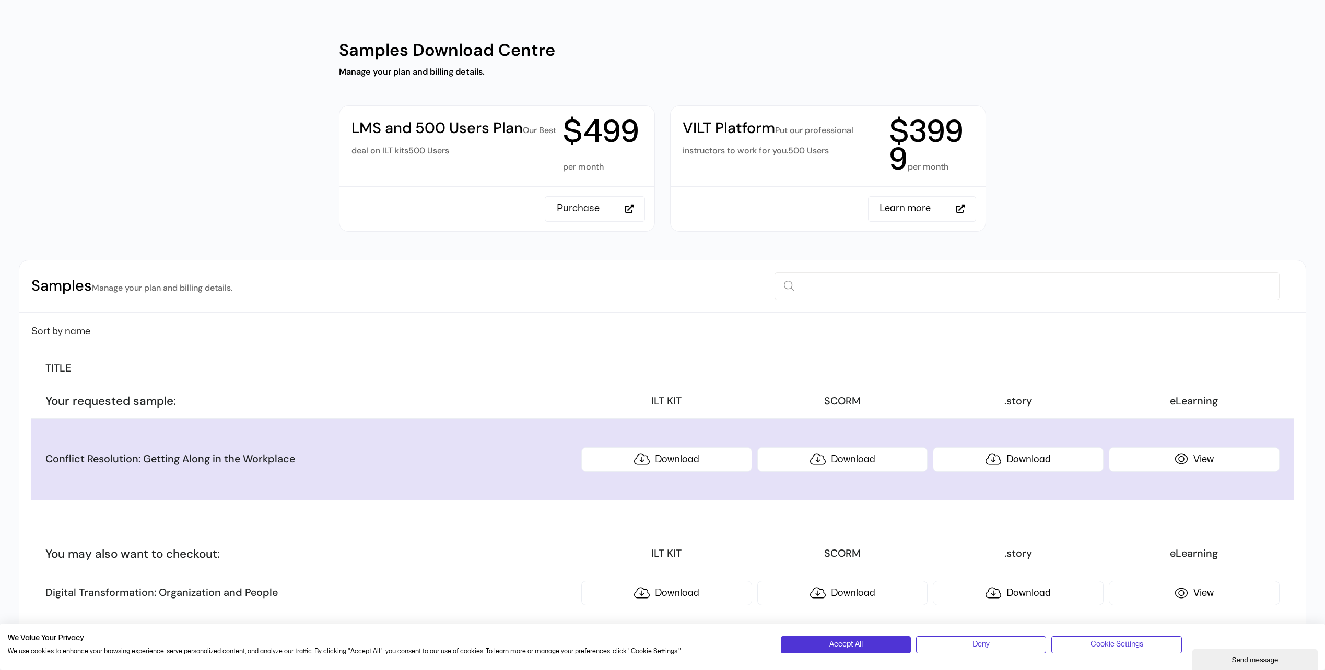
scroll to position [418, 0]
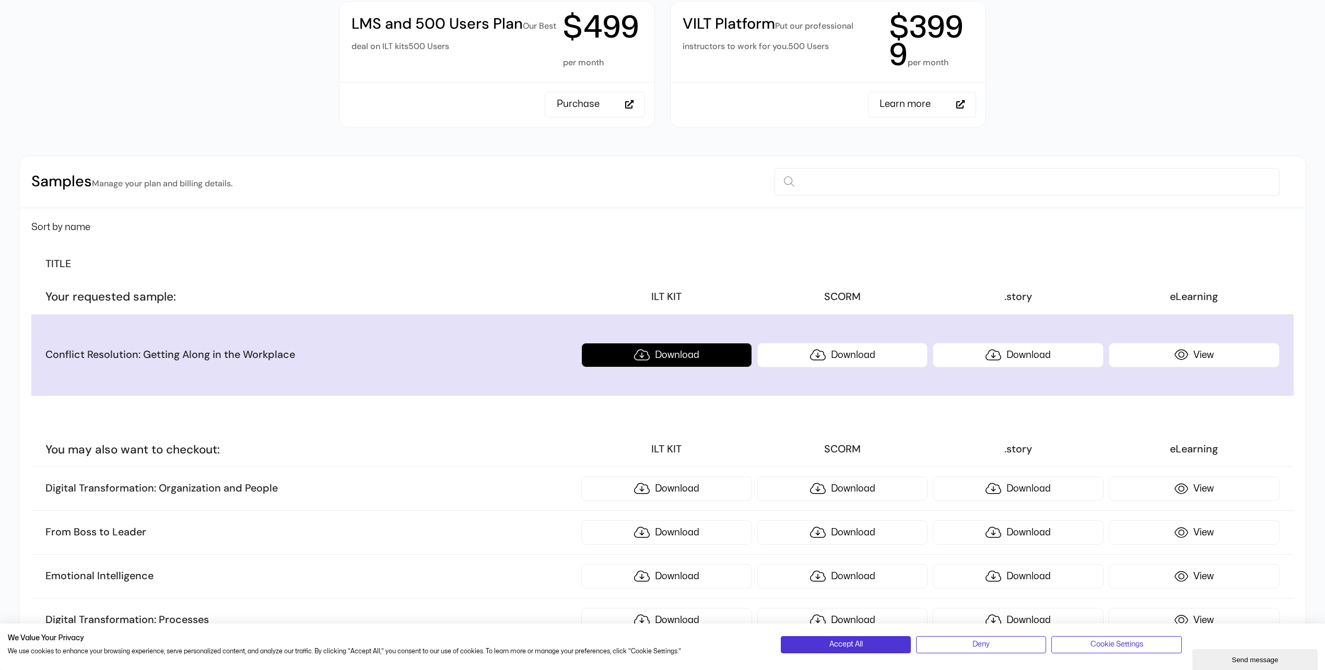
click at [676, 355] on link "Download" at bounding box center [666, 355] width 171 height 25
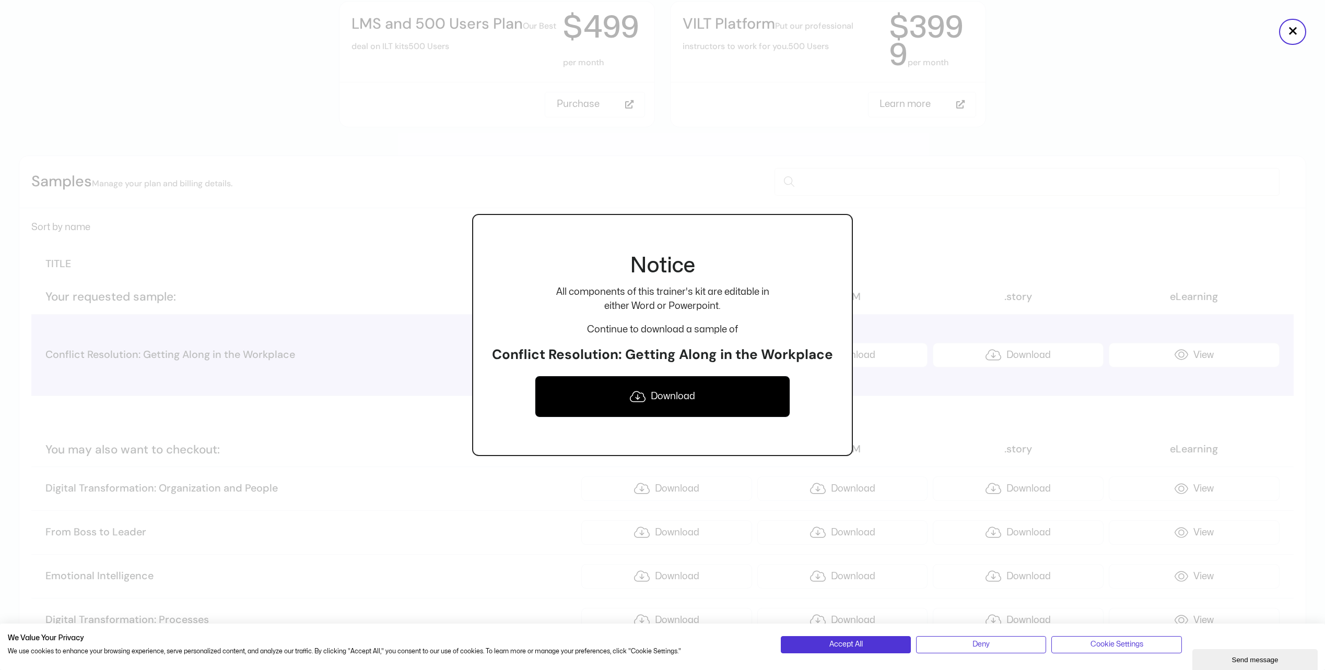
click at [668, 394] on link "Download" at bounding box center [663, 397] width 256 height 42
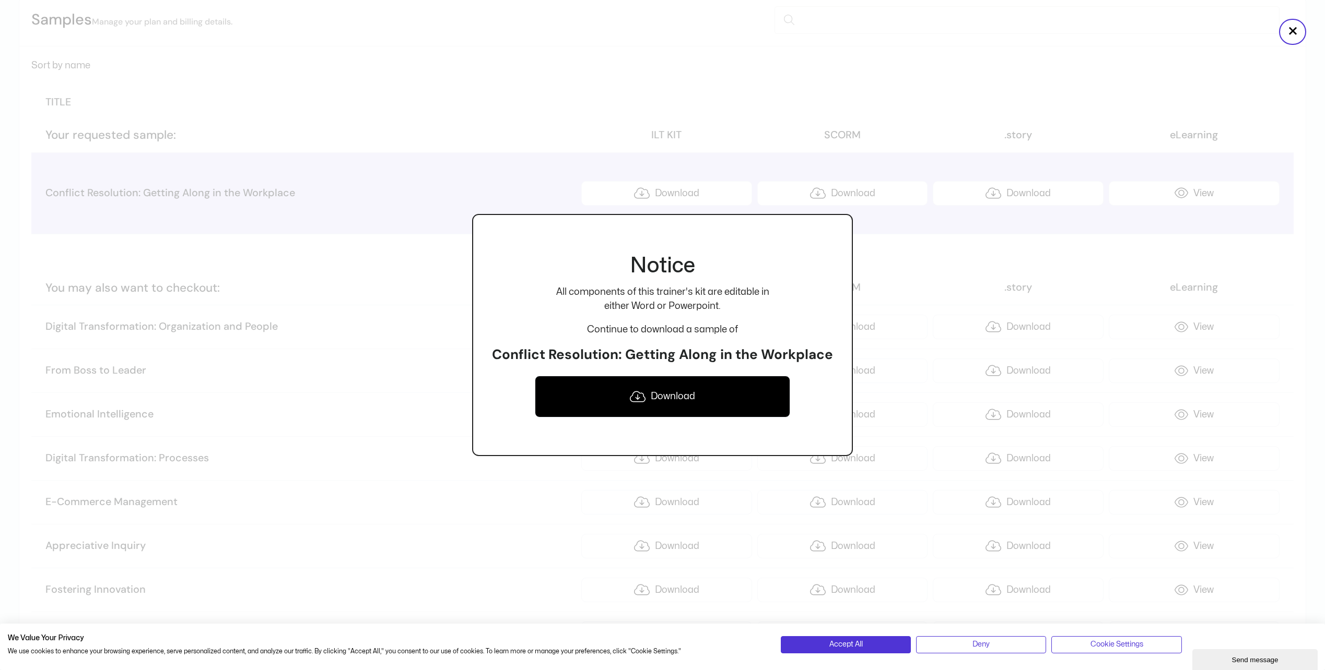
scroll to position [627, 0]
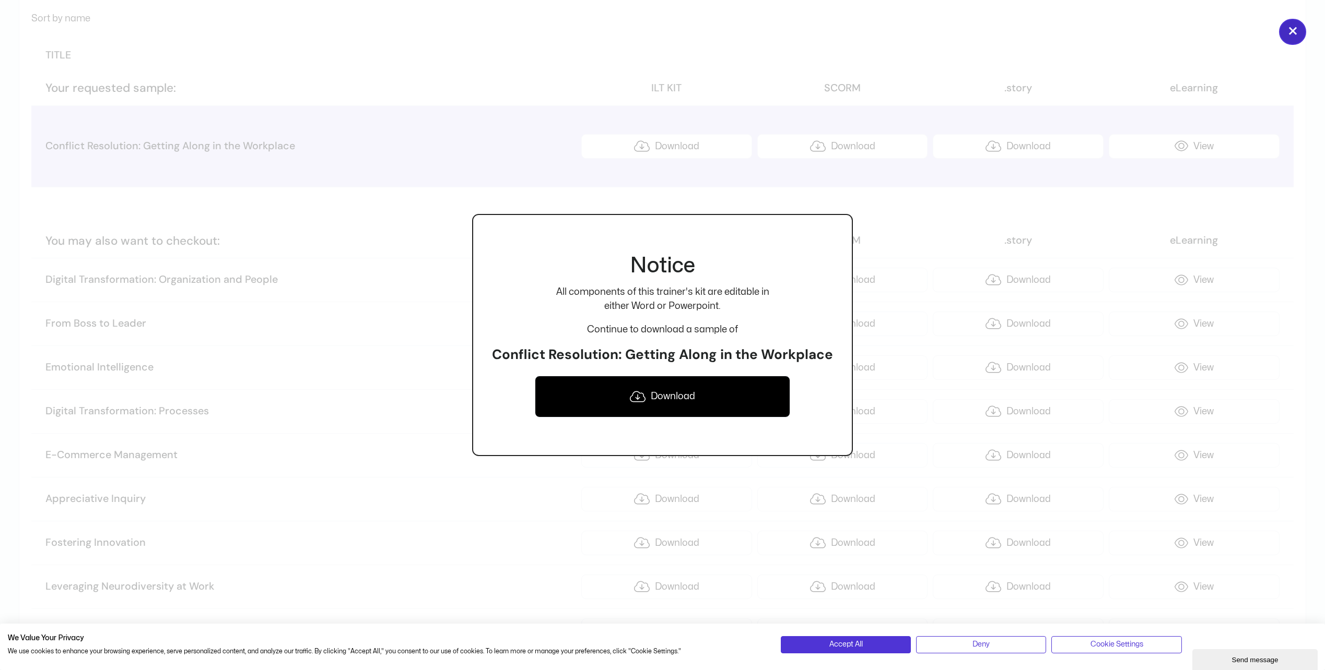
click at [1292, 27] on button "×" at bounding box center [1292, 32] width 27 height 26
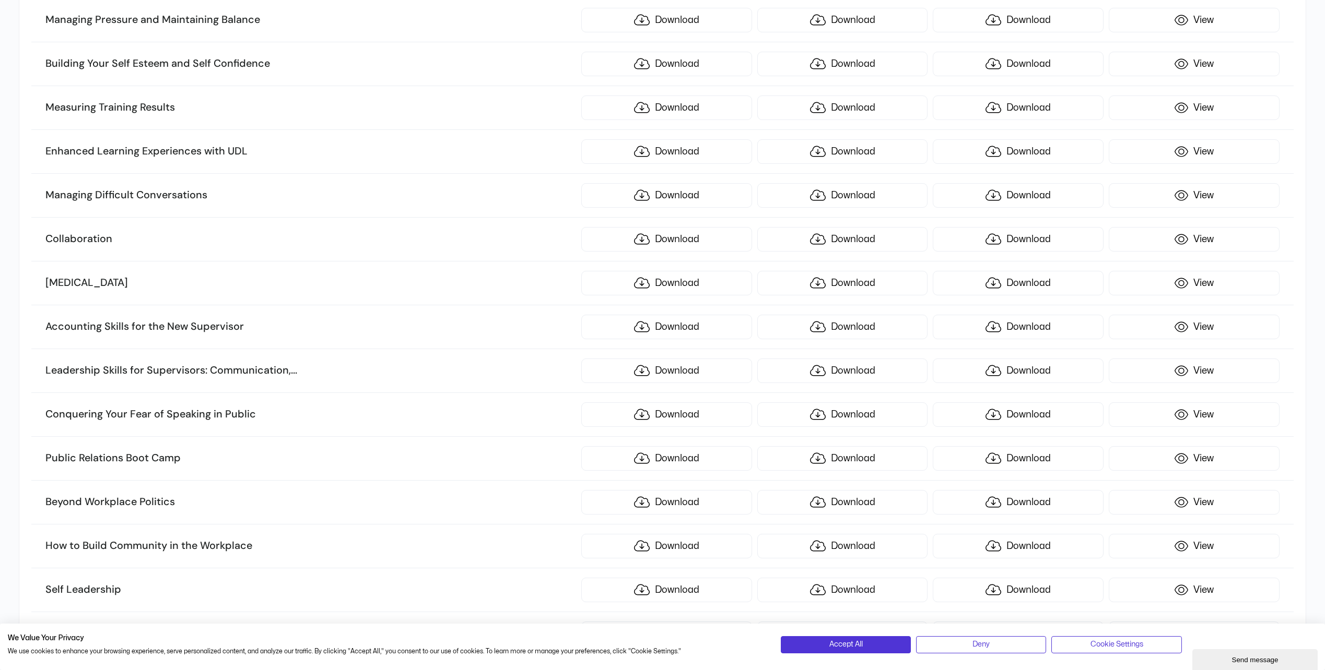
scroll to position [1253, 0]
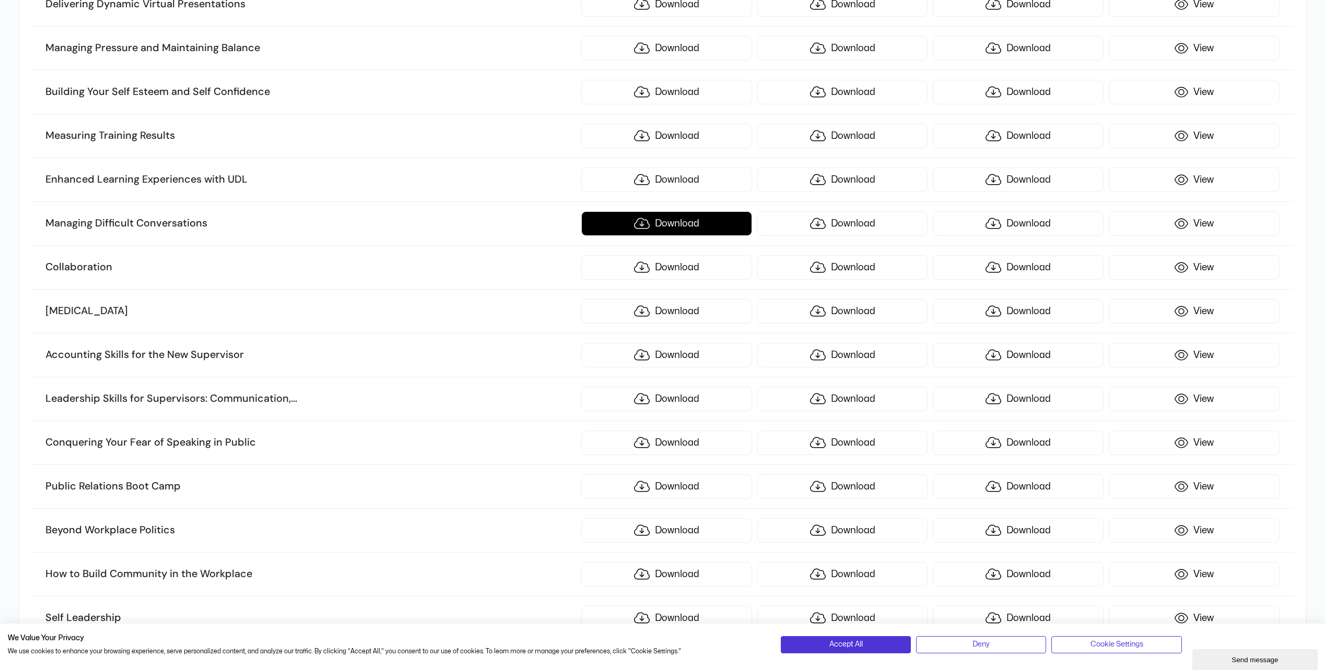
click at [659, 227] on link "Download" at bounding box center [666, 223] width 171 height 25
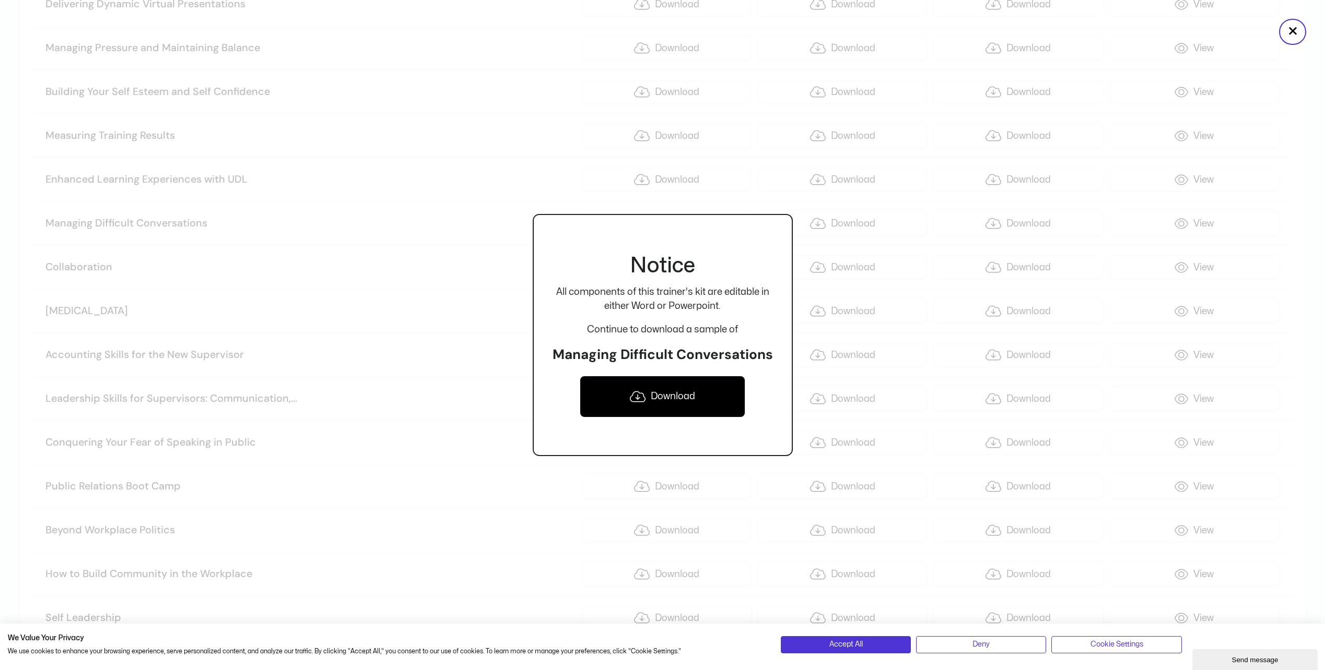
click at [664, 392] on link "Download" at bounding box center [663, 397] width 166 height 42
click at [1296, 31] on button "×" at bounding box center [1292, 32] width 27 height 26
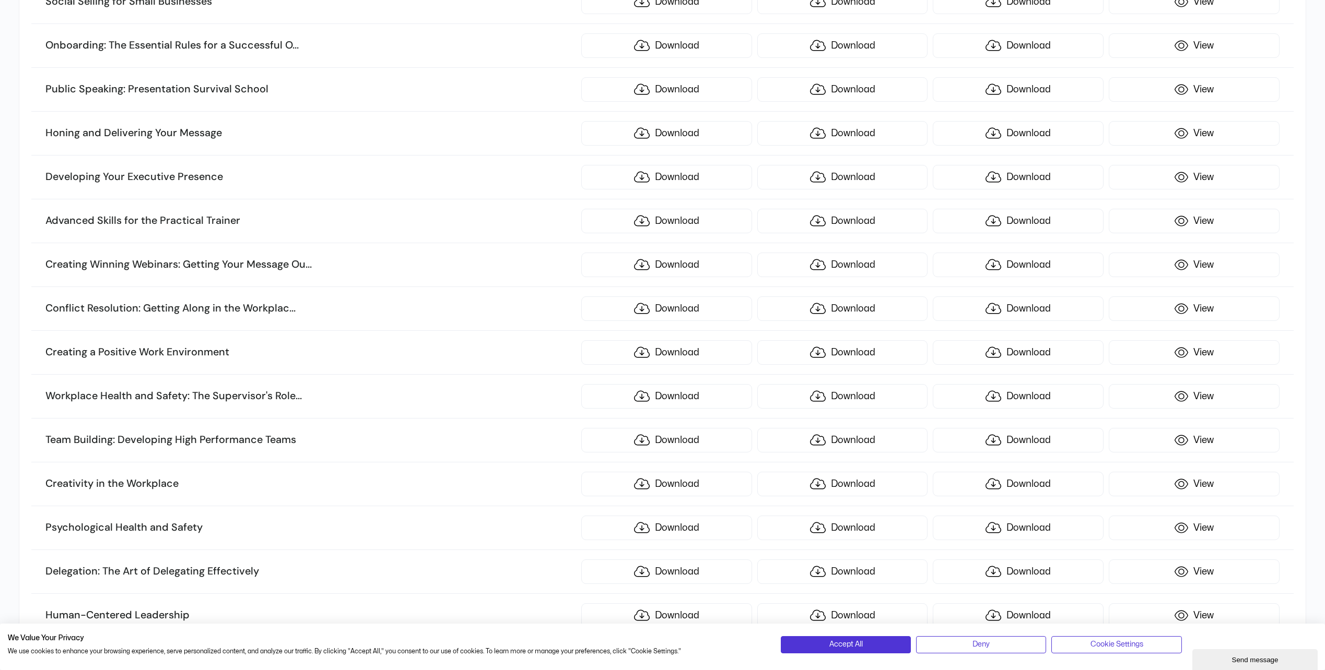
scroll to position [2663, 0]
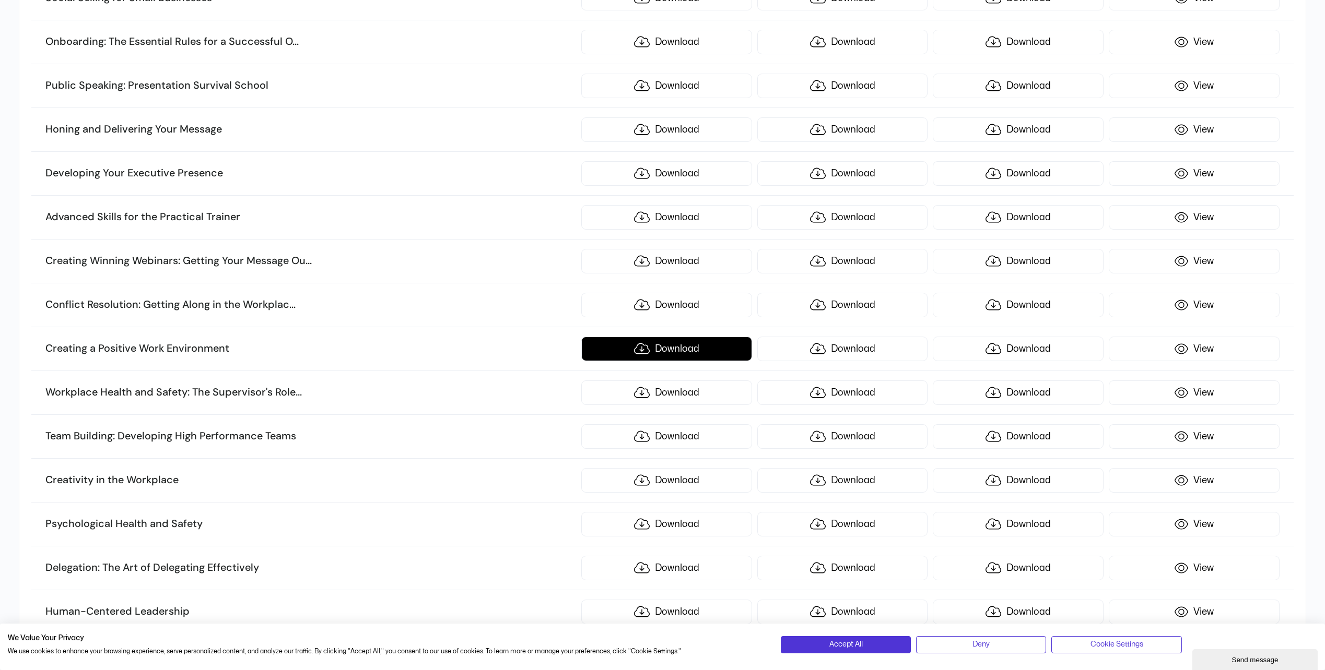
click at [665, 348] on link "Download" at bounding box center [666, 349] width 171 height 25
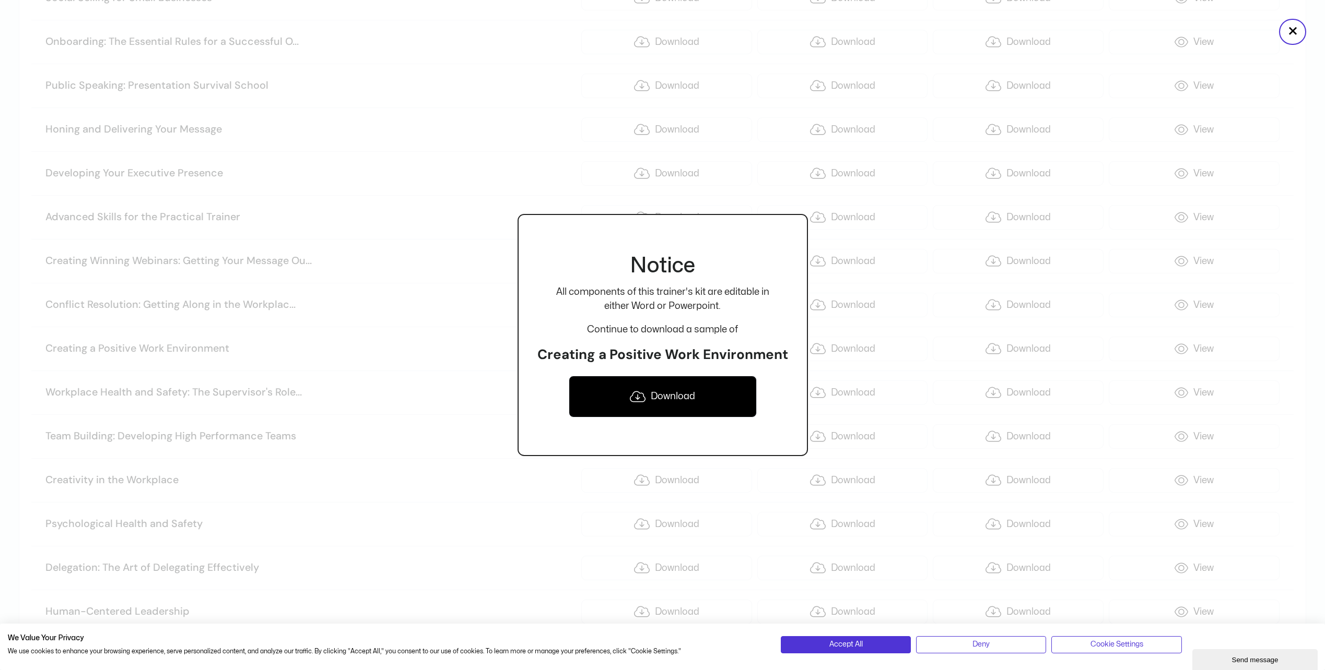
click at [662, 396] on link "Download" at bounding box center [663, 397] width 188 height 42
click at [1291, 34] on button "×" at bounding box center [1292, 32] width 27 height 26
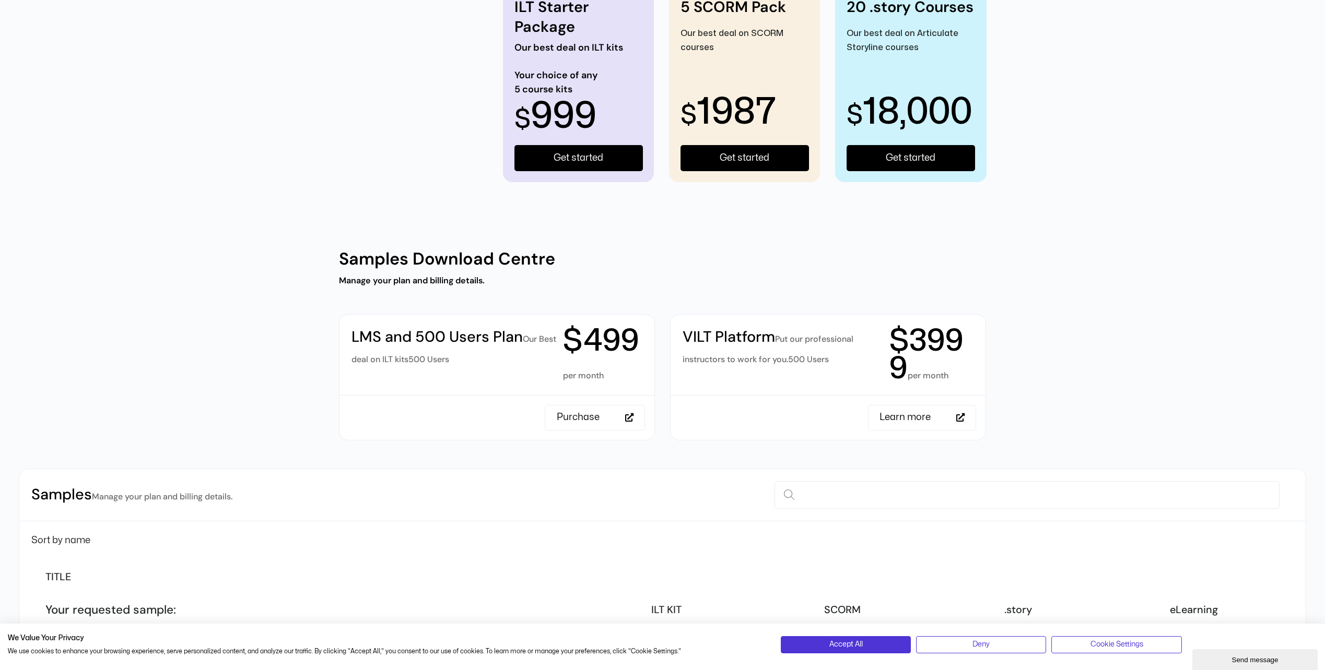
scroll to position [0, 0]
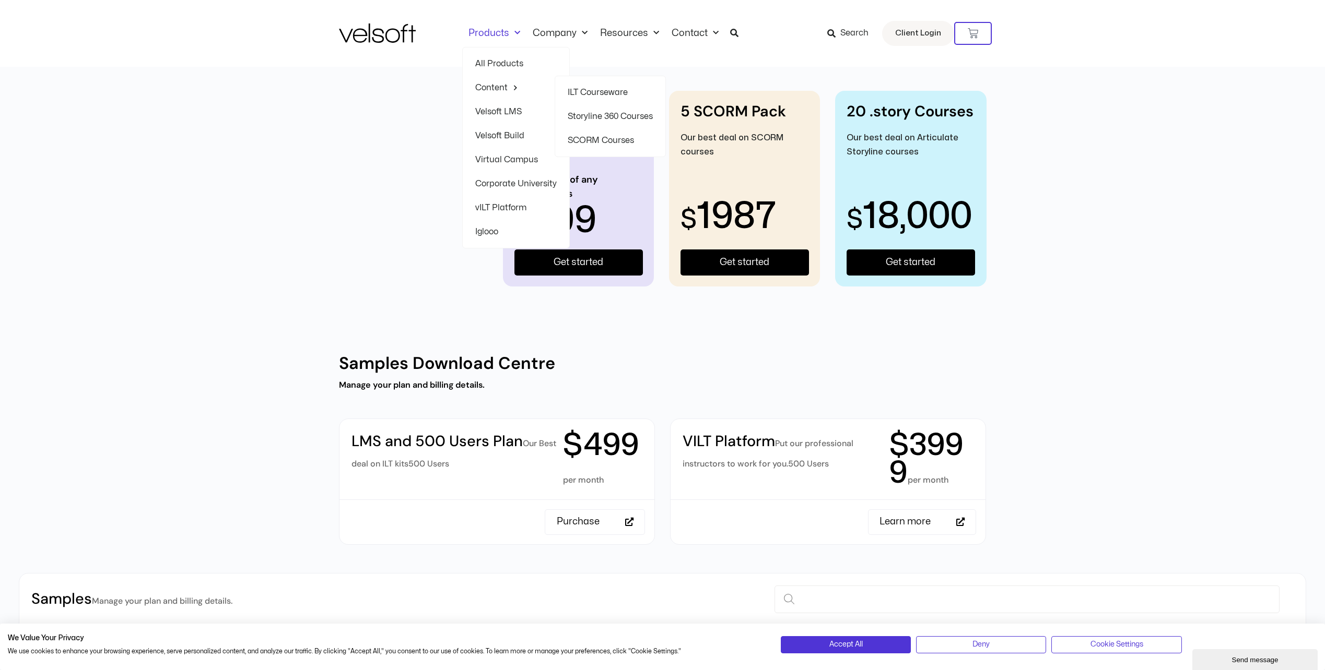
click at [607, 93] on link "ILT Courseware" at bounding box center [610, 92] width 85 height 24
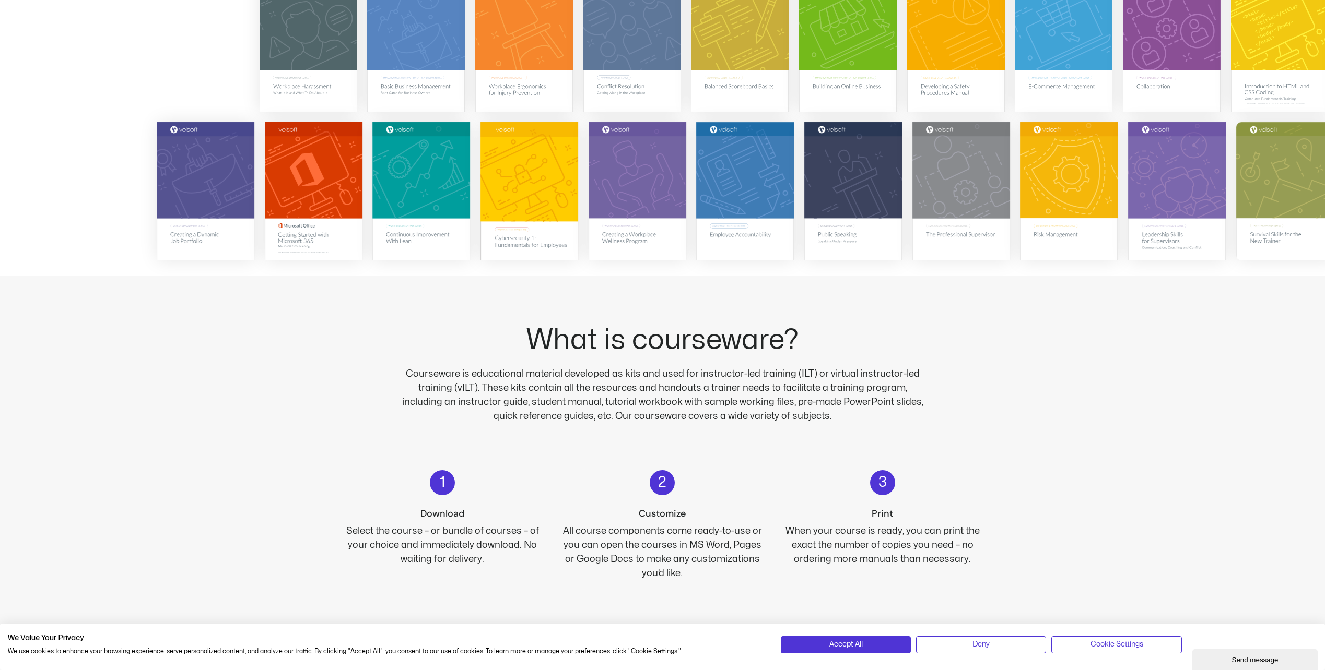
scroll to position [104, 0]
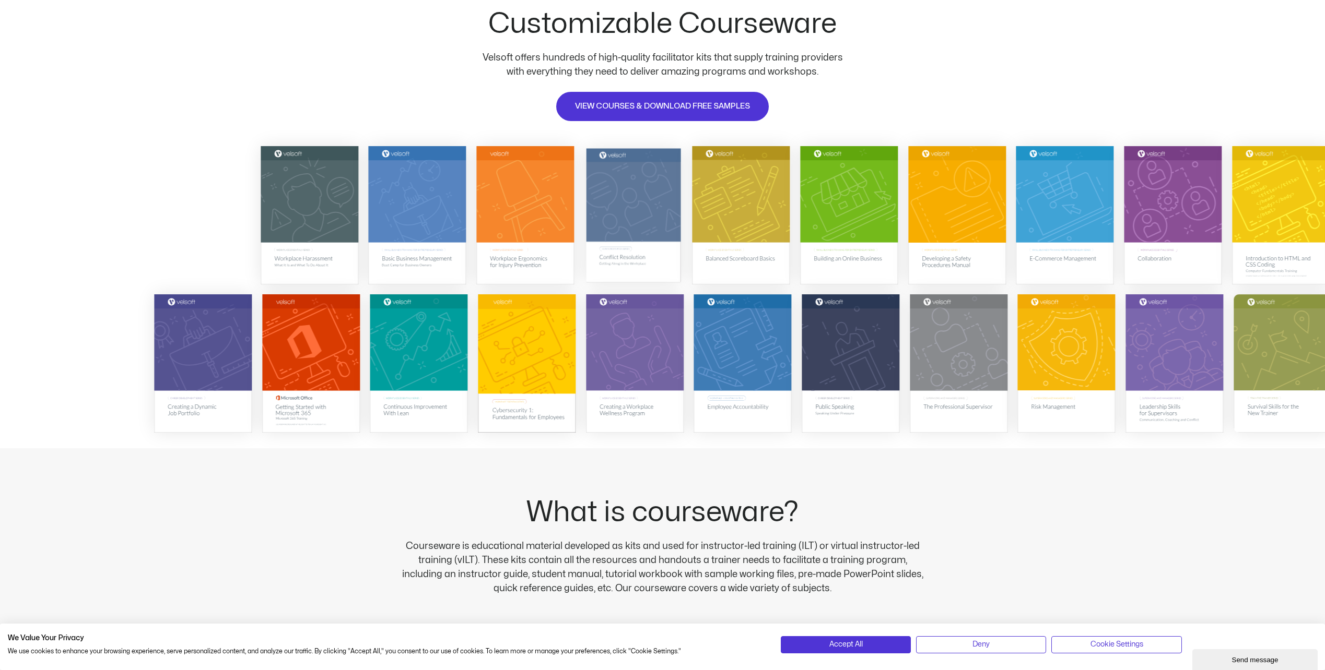
click at [647, 207] on img at bounding box center [633, 215] width 95 height 134
